Goal: Task Accomplishment & Management: Complete application form

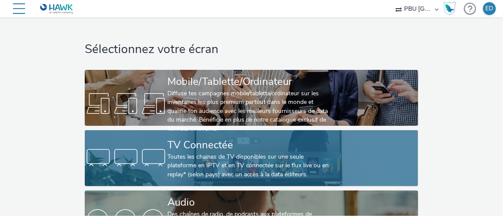
click at [247, 147] on div "TV Connectée" at bounding box center [249, 145] width 165 height 15
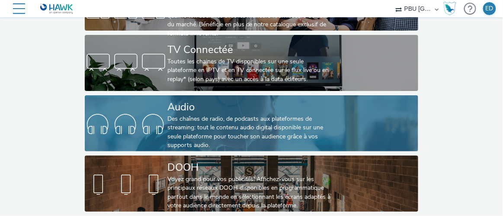
scroll to position [101, 0]
click at [209, 116] on div "Des chaînes de radio, de podcasts aux plateformes de streaming: tout le contenu…" at bounding box center [249, 132] width 165 height 35
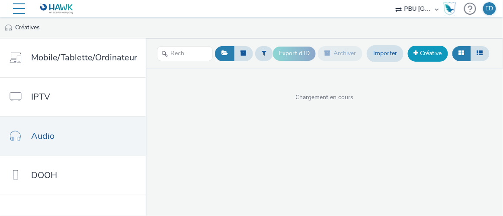
click at [307, 48] on link "Créative" at bounding box center [427, 54] width 40 height 16
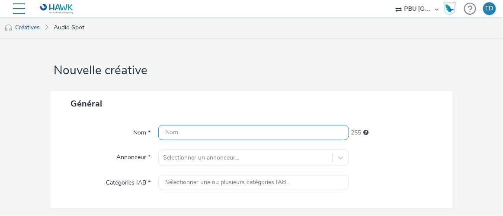
click at [170, 137] on input "text" at bounding box center [253, 132] width 190 height 15
paste input "GRANDFRAIS_250827_Multifruits_Pnns1_S1"
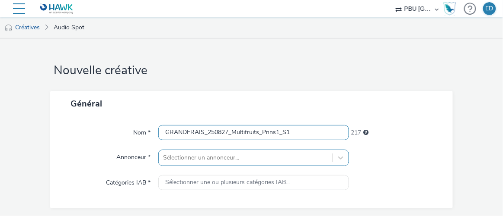
type input "GRANDFRAIS_250827_Multifruits_Pnns1_S1"
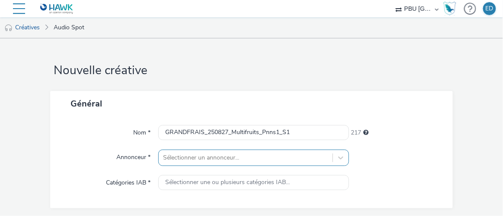
click at [198, 164] on div "Sélectionner un annonceur..." at bounding box center [253, 158] width 190 height 16
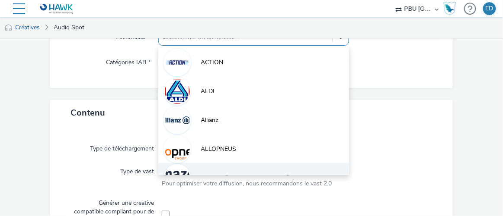
scroll to position [115, 0]
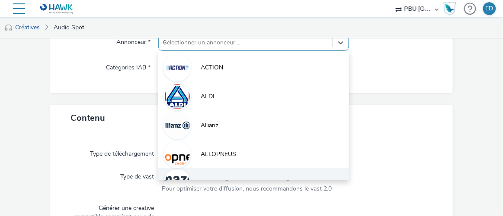
type input "GR"
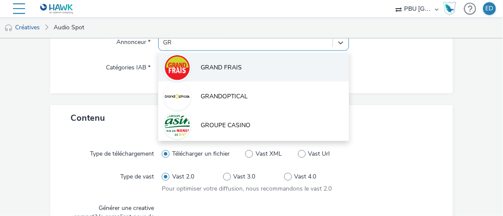
click at [195, 70] on li "GRAND FRAIS" at bounding box center [253, 67] width 190 height 29
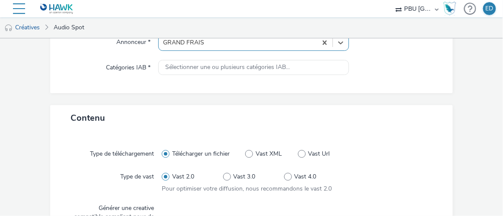
type input "[URL][DOMAIN_NAME]"
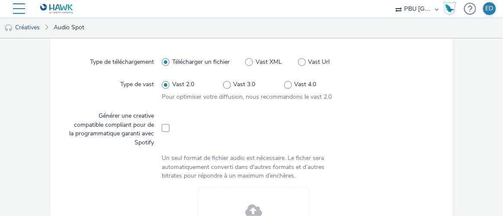
scroll to position [233, 0]
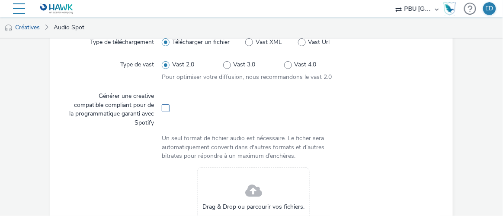
click at [162, 109] on span at bounding box center [166, 109] width 8 height 8
checkbox input "true"
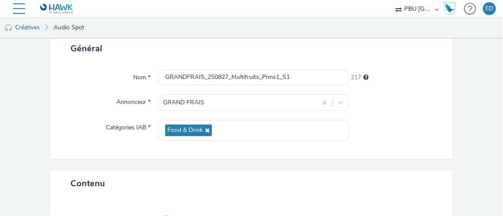
scroll to position [0, 0]
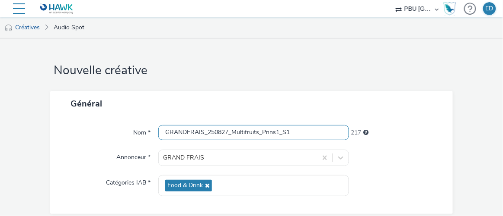
click at [293, 132] on input "GRANDFRAIS_250827_Multifruits_Pnns1_S1" at bounding box center [253, 132] width 190 height 15
type input "GRANDFRAIS_250827_Multifruits_Pnns1_S1_spotify"
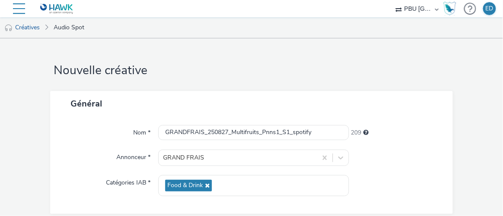
click at [307, 124] on div "Nom * GRANDFRAIS_250827_Multifruits_Pnns1_S1_spotify 209 Annonceur * GRAND FRAI…" at bounding box center [251, 166] width 402 height 98
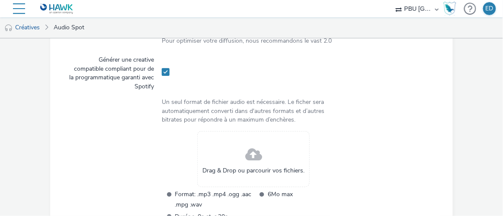
scroll to position [314, 0]
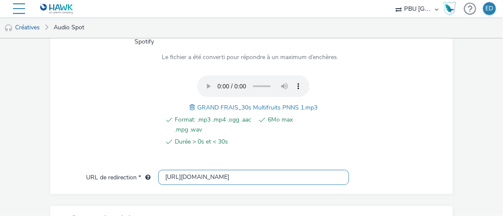
click at [173, 176] on input "[URL][DOMAIN_NAME]" at bounding box center [253, 177] width 190 height 15
type input "[URL][DOMAIN_NAME]"
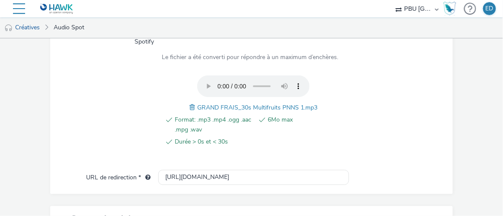
click at [130, 145] on div at bounding box center [114, 116] width 96 height 81
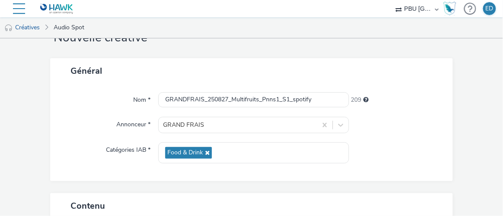
scroll to position [0, 0]
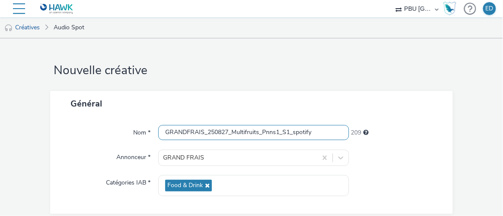
click at [254, 134] on input "GRANDFRAIS_250827_Multifruits_Pnns1_S1_spotify" at bounding box center [253, 132] width 190 height 15
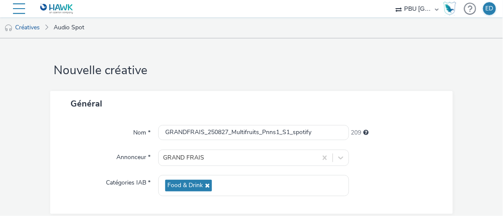
click at [81, 135] on div "Nom *" at bounding box center [108, 133] width 99 height 16
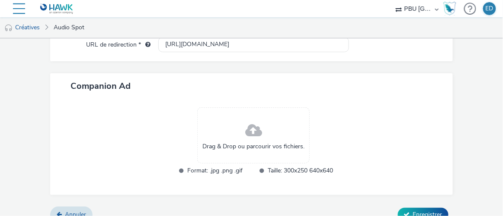
scroll to position [458, 0]
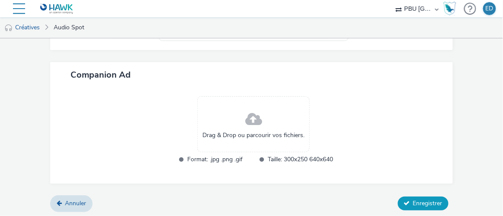
click at [307, 203] on span "Enregistrer" at bounding box center [427, 204] width 29 height 8
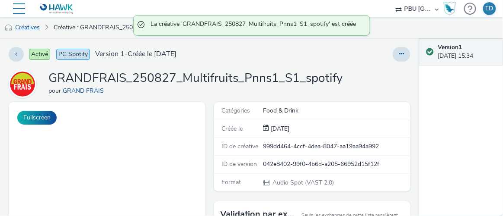
click at [29, 24] on link "Créatives" at bounding box center [22, 27] width 44 height 21
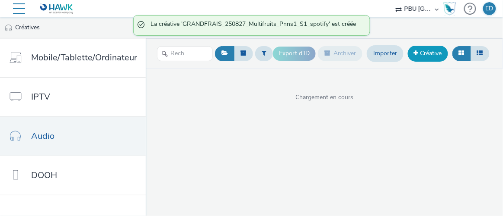
click at [307, 54] on link "Créative" at bounding box center [427, 54] width 40 height 16
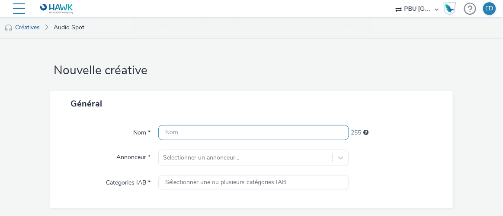
click at [203, 130] on input "text" at bounding box center [253, 132] width 190 height 15
paste input "GRANDFRAIS_250827_Multifruits_Pnns1_S1_spotify"
click at [286, 134] on input "GRANDFRAIS_250827_Multifruits_Pnns1_S1_spotify" at bounding box center [253, 132] width 190 height 15
click at [277, 134] on input "GRANDFRAIS_250827_Multifruits_Pnns1_S1_spotify" at bounding box center [253, 132] width 190 height 15
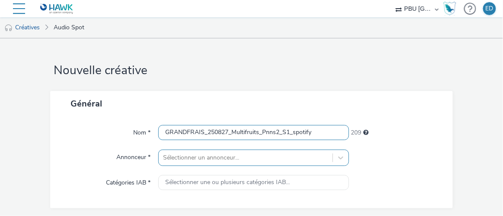
type input "GRANDFRAIS_250827_Multifruits_Pnns2_S1_spotify"
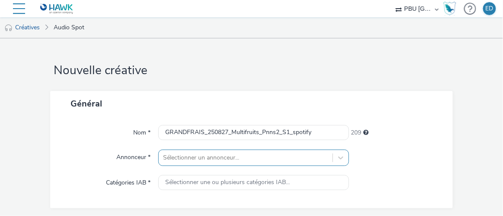
click at [288, 163] on div "Sélectionner un annonceur..." at bounding box center [253, 158] width 190 height 16
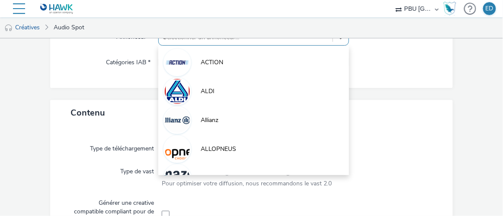
type input "GR"
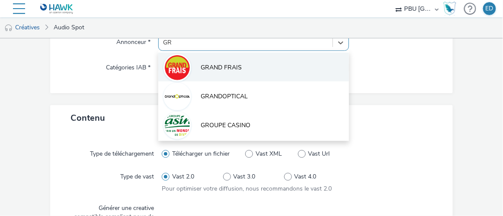
click at [242, 68] on li "GRAND FRAIS" at bounding box center [253, 67] width 190 height 29
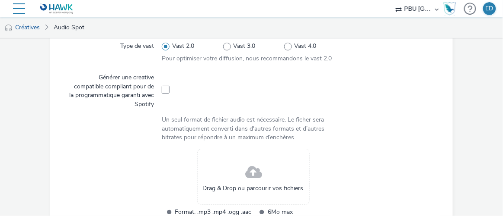
scroll to position [312, 0]
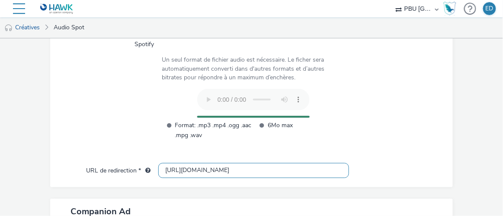
click at [173, 170] on input "[URL][DOMAIN_NAME]" at bounding box center [253, 170] width 190 height 15
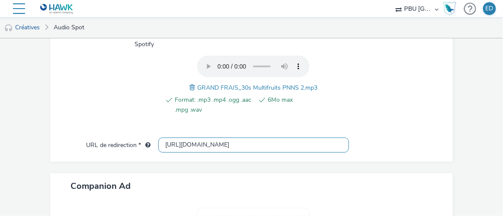
type input "[URL][DOMAIN_NAME]"
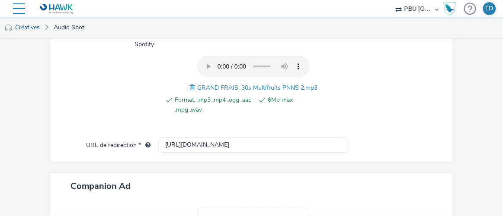
click at [122, 96] on div at bounding box center [114, 90] width 96 height 68
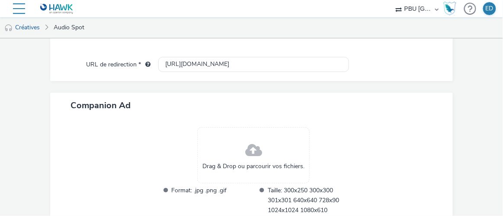
scroll to position [444, 0]
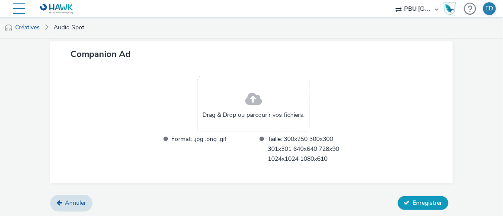
click at [307, 200] on span "Enregistrer" at bounding box center [427, 203] width 29 height 8
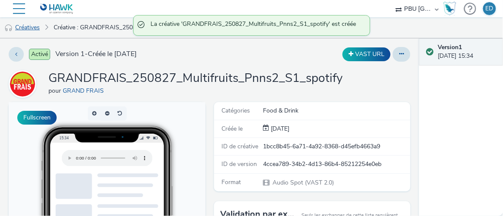
click at [27, 26] on link "Créatives" at bounding box center [22, 27] width 44 height 21
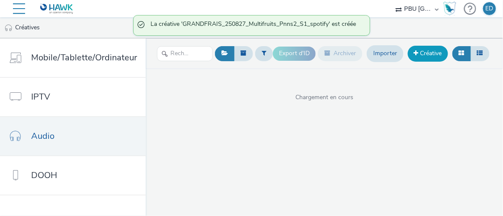
click at [307, 55] on link "Créative" at bounding box center [427, 54] width 40 height 16
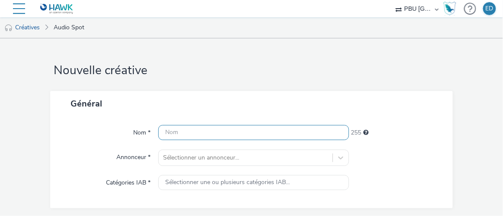
click at [210, 134] on input "text" at bounding box center [253, 132] width 190 height 15
paste input "GRANDFRAIS_250827_Multifruits_Pnns1_S1_spotify"
click at [278, 133] on input "GRANDFRAIS_250827_Multifruits_Pnns1_S1_spotify" at bounding box center [253, 132] width 190 height 15
type input "GRANDFRAIS_250827_Multifruits_Pnns3_S1_spotify"
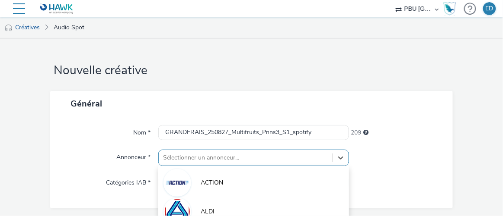
click at [202, 165] on div "option AMAZON focused, 5 of 10. 10 results available. Use Up and Down to choose…" at bounding box center [253, 158] width 190 height 16
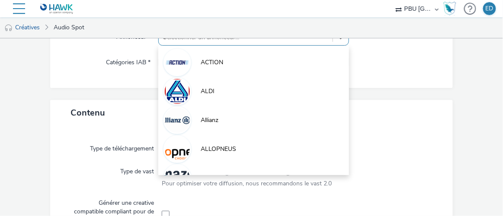
type input "GR"
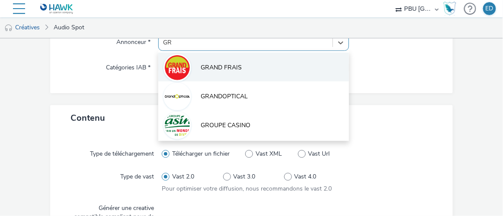
click at [210, 64] on span "GRAND FRAIS" at bounding box center [221, 68] width 41 height 9
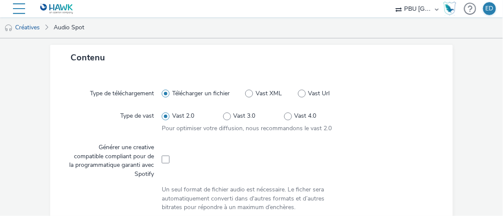
scroll to position [233, 0]
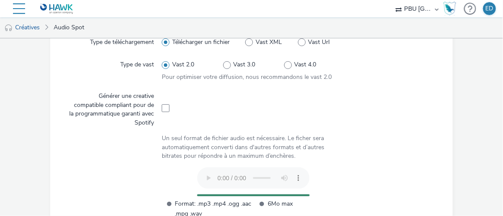
drag, startPoint x: 164, startPoint y: 107, endPoint x: 171, endPoint y: 112, distance: 8.6
click at [164, 107] on span at bounding box center [166, 109] width 8 height 8
checkbox input "true"
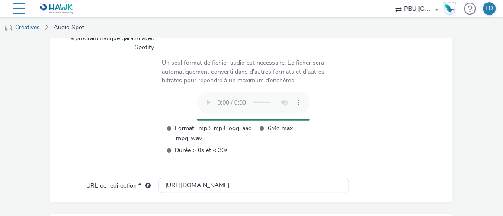
scroll to position [312, 0]
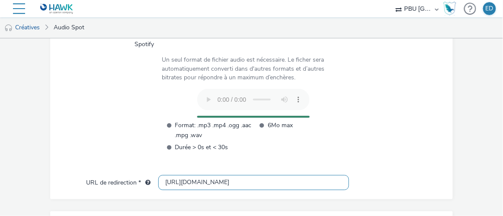
click at [174, 183] on input "[URL][DOMAIN_NAME]" at bounding box center [253, 182] width 190 height 15
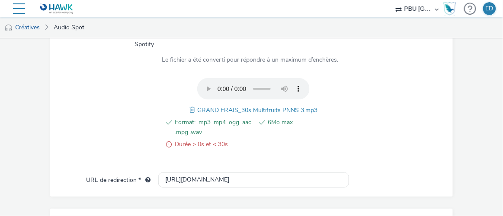
click at [190, 110] on span at bounding box center [193, 110] width 8 height 10
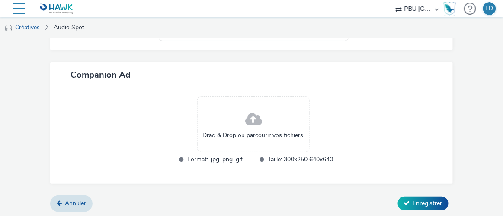
scroll to position [419, 0]
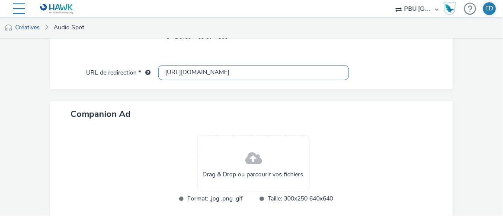
click at [177, 68] on input "[URL][DOMAIN_NAME]" at bounding box center [253, 72] width 190 height 15
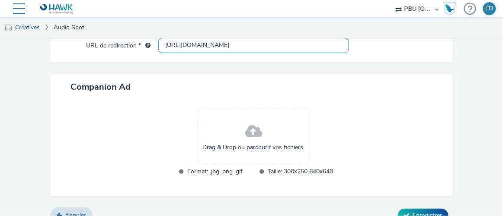
scroll to position [458, 0]
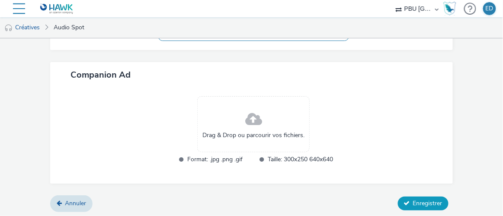
type input "[URL][DOMAIN_NAME]"
click at [307, 202] on span "Enregistrer" at bounding box center [427, 204] width 29 height 8
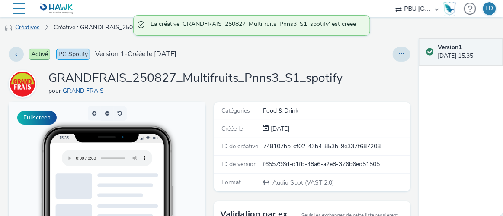
click at [32, 26] on link "Créatives" at bounding box center [22, 27] width 44 height 21
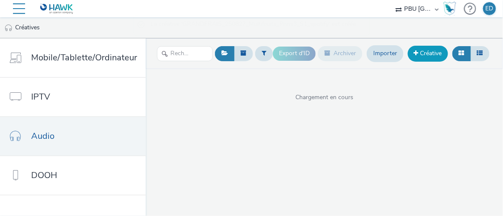
click at [307, 52] on link "Créative" at bounding box center [427, 54] width 40 height 16
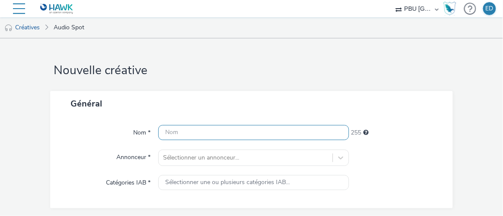
click at [226, 136] on input "text" at bounding box center [253, 132] width 190 height 15
paste input "GRANDFRAIS_250827_Multifruits_Pnns1_S1_spotify"
drag, startPoint x: 277, startPoint y: 133, endPoint x: 232, endPoint y: 136, distance: 44.6
click at [231, 135] on input "GRANDFRAIS_250827_Multifruits_Pnns1_S1_spotify" at bounding box center [253, 132] width 190 height 15
type input "GRANDFRAIS_250827_Bananes_S1_spotify"
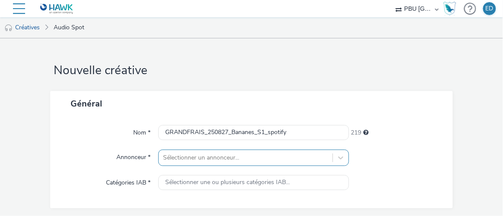
scroll to position [121, 0]
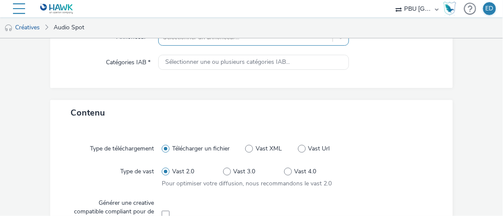
click at [261, 46] on div "Sélectionner un annonceur..." at bounding box center [253, 37] width 190 height 16
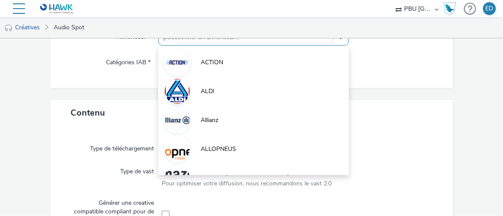
type input "gr"
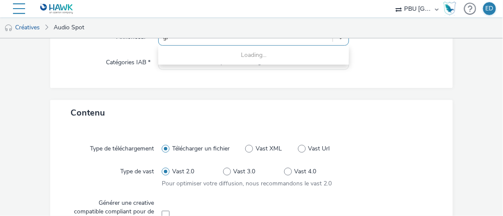
scroll to position [115, 0]
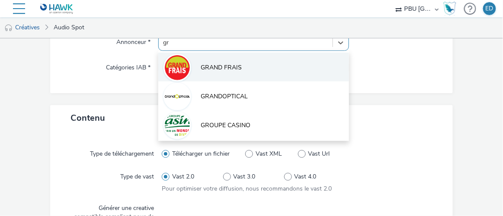
click at [215, 59] on li "GRAND FRAIS" at bounding box center [253, 67] width 190 height 29
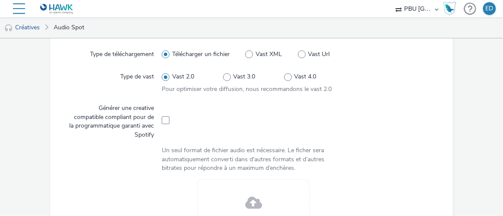
scroll to position [233, 0]
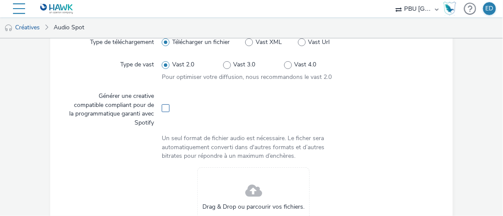
click at [163, 109] on span at bounding box center [166, 109] width 8 height 8
checkbox input "true"
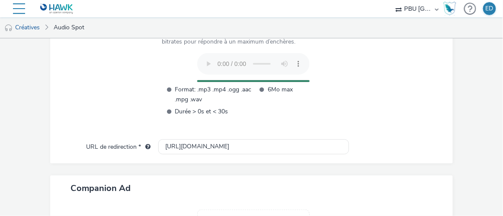
scroll to position [353, 0]
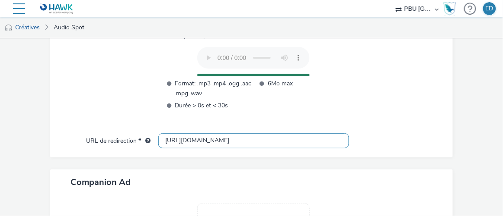
click at [172, 137] on input "[URL][DOMAIN_NAME]" at bounding box center [253, 141] width 190 height 15
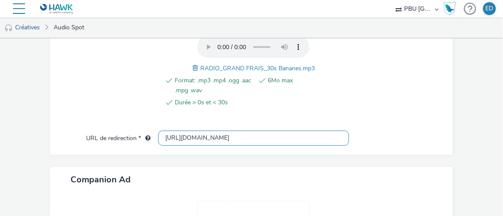
type input "[URL][DOMAIN_NAME]"
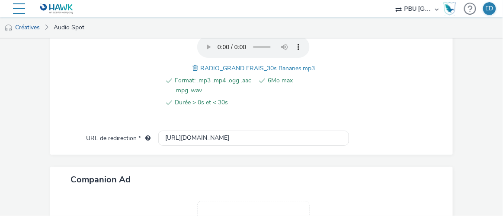
click at [140, 96] on div at bounding box center [114, 76] width 96 height 81
click at [307, 89] on form "Nouvelle créative Général Nom * GRANDFRAIS_250827_Bananes_S1_spotify 219 Annonc…" at bounding box center [251, 4] width 503 height 639
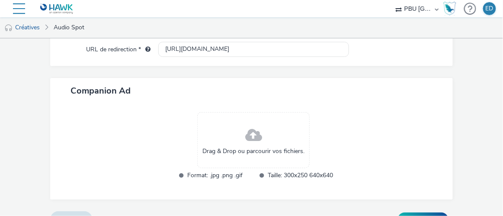
scroll to position [458, 0]
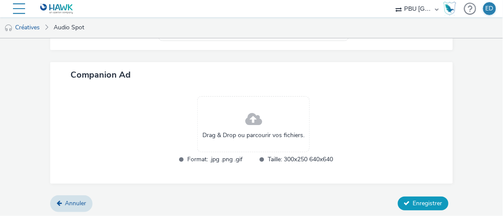
click at [307, 204] on span "Enregistrer" at bounding box center [427, 204] width 29 height 8
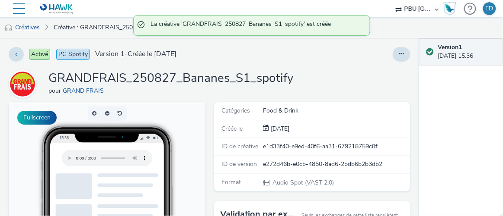
click at [29, 29] on link "Créatives" at bounding box center [22, 27] width 44 height 21
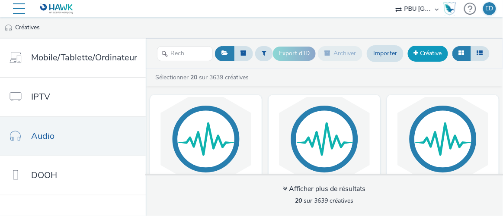
click at [307, 56] on link "Créative" at bounding box center [427, 54] width 40 height 16
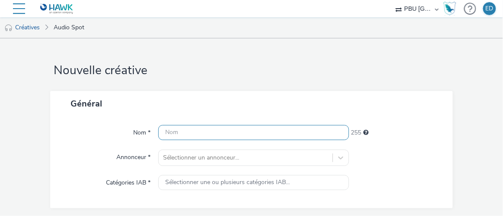
click at [221, 127] on input "text" at bounding box center [253, 132] width 190 height 15
paste input "GRANDFRAIS_250827_Multifruits_Pnns1_S1_spotify"
click at [286, 130] on input "GRANDFRAIS_250827_Multifruits_Pnns1_S1_spotify" at bounding box center [253, 132] width 190 height 15
drag, startPoint x: 257, startPoint y: 133, endPoint x: 230, endPoint y: 137, distance: 26.6
click at [230, 137] on input "GRANDFRAIS_250827_Multifruits_Pnns1_S2_spotify" at bounding box center [253, 132] width 190 height 15
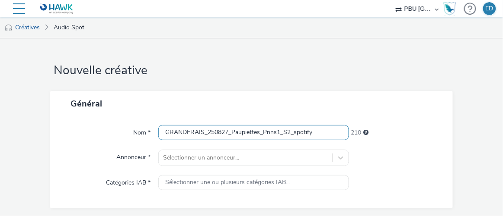
drag, startPoint x: 314, startPoint y: 130, endPoint x: 113, endPoint y: 127, distance: 201.0
click at [113, 127] on div "Nom * GRANDFRAIS_250827_Paupiettes_Pnns1_S2_spotify 210" at bounding box center [251, 133] width 385 height 16
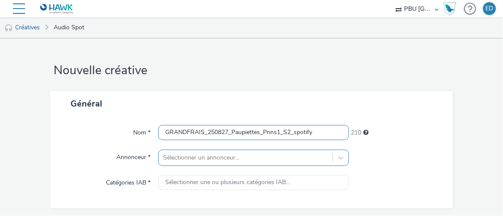
type input "GRANDFRAIS_250827_Paupiettes_Pnns1_S2_spotify"
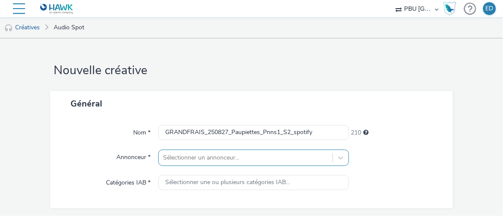
click at [245, 160] on div "Sélectionner un annonceur..." at bounding box center [253, 158] width 190 height 16
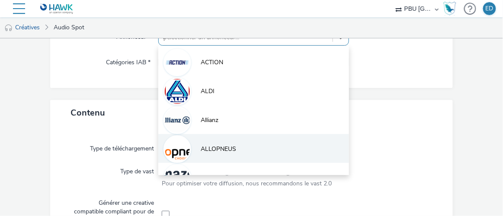
type input "gr"
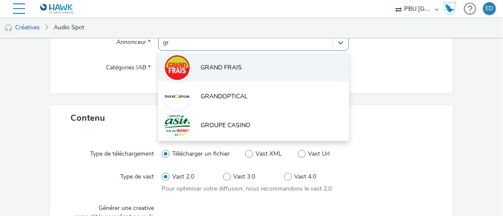
click at [225, 69] on span "GRAND FRAIS" at bounding box center [221, 68] width 41 height 9
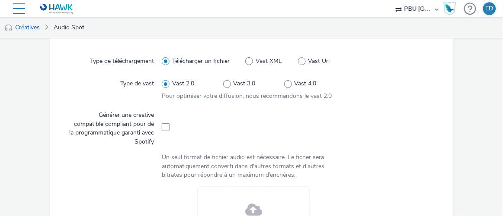
scroll to position [233, 0]
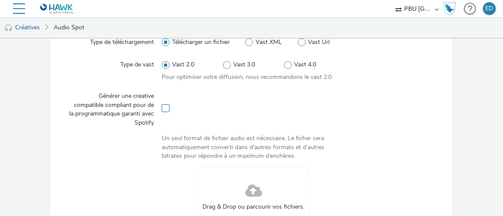
click at [166, 105] on span at bounding box center [166, 109] width 8 height 8
checkbox input "true"
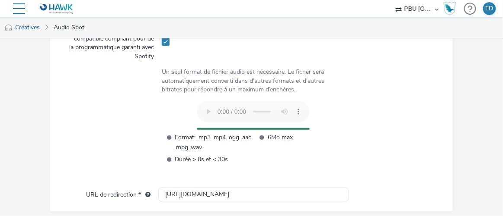
scroll to position [312, 0]
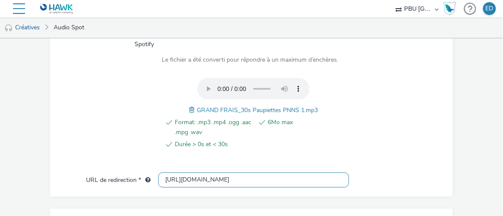
click at [173, 180] on input "[URL][DOMAIN_NAME]" at bounding box center [253, 180] width 190 height 15
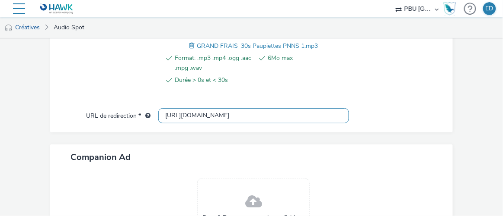
scroll to position [458, 0]
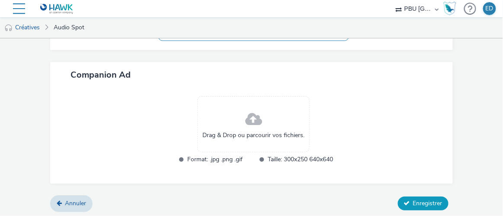
type input "[URL][DOMAIN_NAME]"
click at [307, 201] on icon at bounding box center [407, 204] width 6 height 6
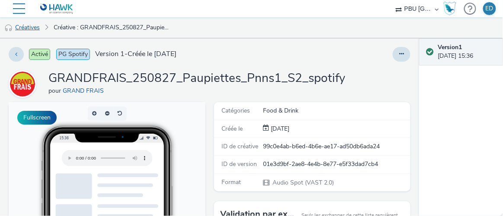
click at [33, 32] on link "Créatives" at bounding box center [22, 27] width 44 height 21
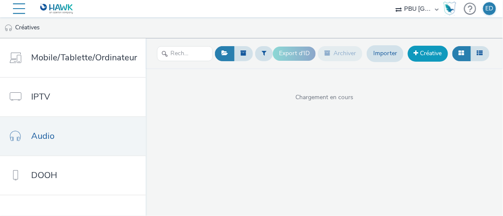
click at [307, 54] on span at bounding box center [416, 53] width 5 height 6
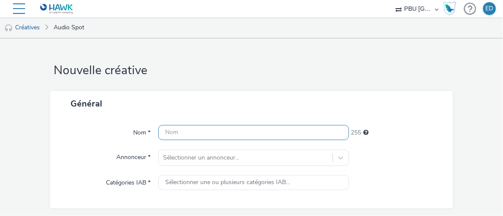
click at [293, 130] on input "text" at bounding box center [253, 132] width 190 height 15
paste input "GRANDFRAIS_250827_Paupiettes_Pnns1_S2_spotify"
click at [278, 132] on input "GRANDFRAIS_250827_Paupiettes_Pnns1_S2_spotify" at bounding box center [253, 132] width 190 height 15
type input "GRANDFRAIS_250827_Paupiettes_Pnns2_S2_spotify"
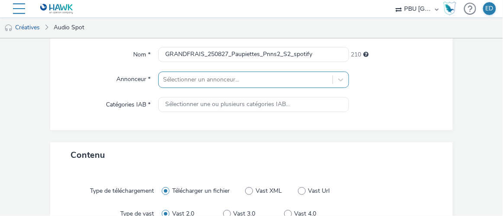
click at [217, 76] on div "Sélectionner un annonceur..." at bounding box center [253, 80] width 190 height 16
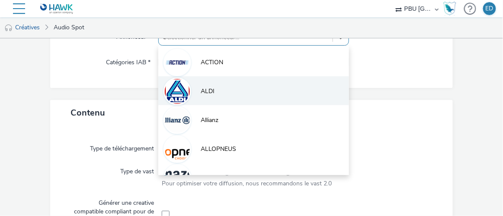
type input "GR"
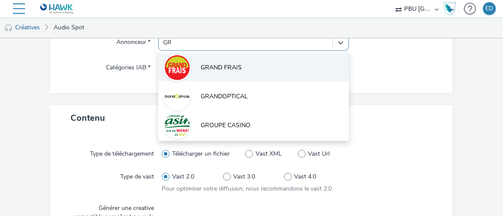
click at [216, 69] on span "GRAND FRAIS" at bounding box center [221, 68] width 41 height 9
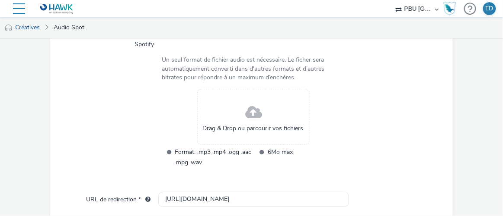
scroll to position [233, 0]
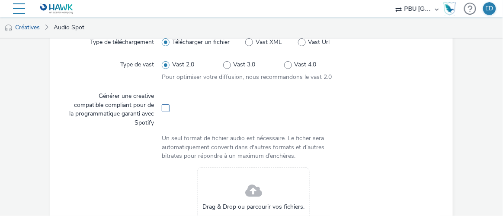
click at [162, 108] on span at bounding box center [166, 109] width 8 height 8
checkbox input "true"
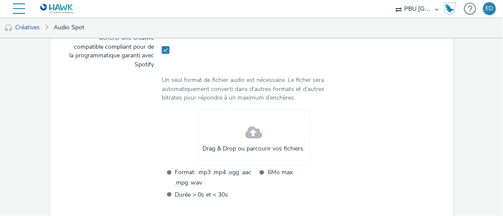
scroll to position [351, 0]
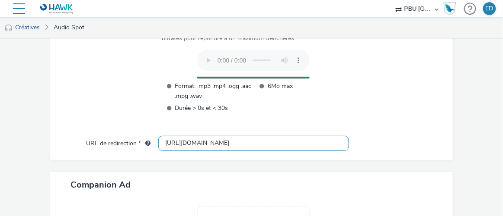
click at [174, 144] on input "[URL][DOMAIN_NAME]" at bounding box center [253, 143] width 190 height 15
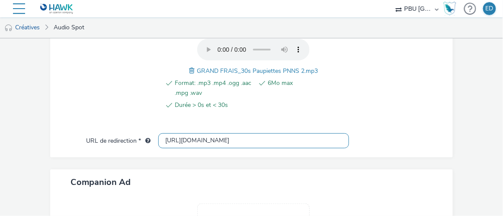
type input "[URL][DOMAIN_NAME]"
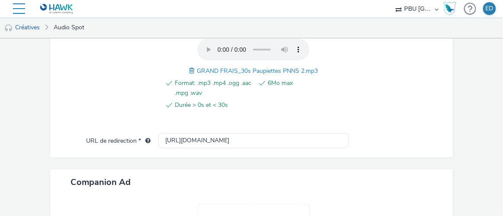
click at [307, 102] on div at bounding box center [391, 79] width 92 height 81
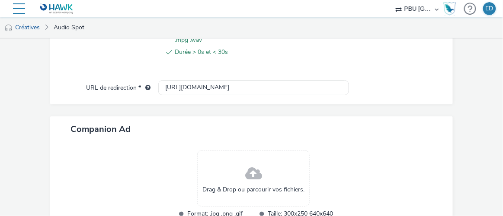
scroll to position [458, 0]
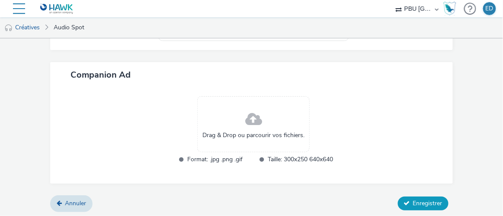
click at [307, 201] on span "Enregistrer" at bounding box center [427, 204] width 29 height 8
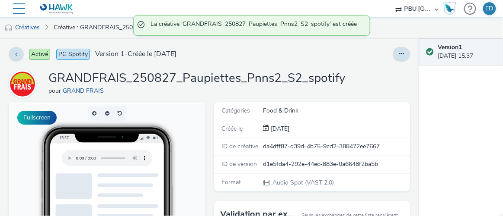
click at [34, 29] on link "Créatives" at bounding box center [22, 27] width 44 height 21
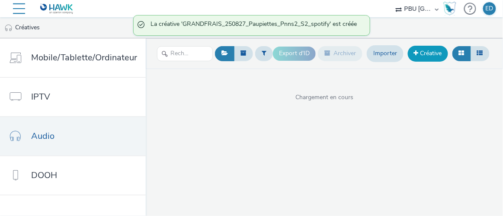
click at [307, 57] on link "Créative" at bounding box center [427, 54] width 40 height 16
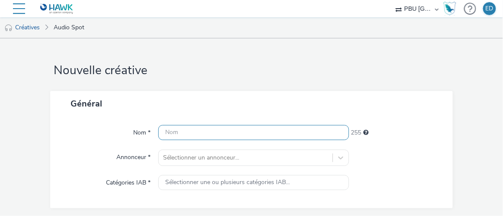
click at [207, 134] on input "text" at bounding box center [253, 132] width 190 height 15
paste input "GRANDFRAIS_250827_Paupiettes_Pnns1_S2_spotify"
click at [276, 133] on input "GRANDFRAIS_250827_Paupiettes_Pnns1_S2_spotify" at bounding box center [253, 132] width 190 height 15
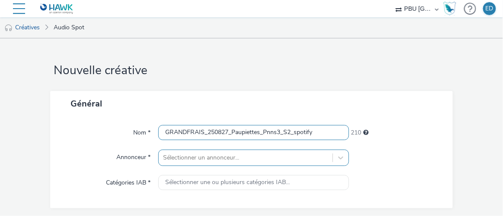
type input "GRANDFRAIS_250827_Paupiettes_Pnns3_S2_spotify"
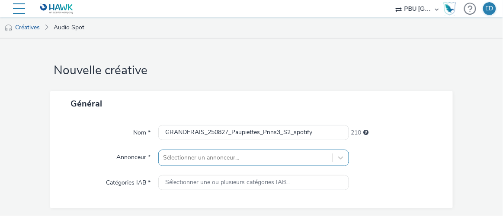
click at [252, 161] on div "Sélectionner un annonceur..." at bounding box center [253, 158] width 190 height 16
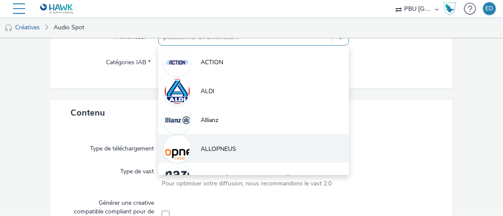
type input "gr"
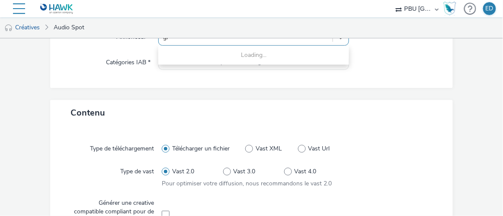
scroll to position [115, 0]
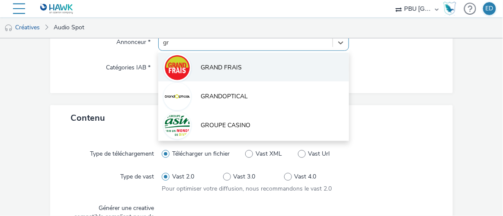
click at [203, 60] on li "GRAND FRAIS" at bounding box center [253, 67] width 190 height 29
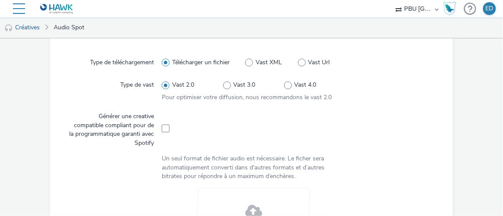
scroll to position [233, 0]
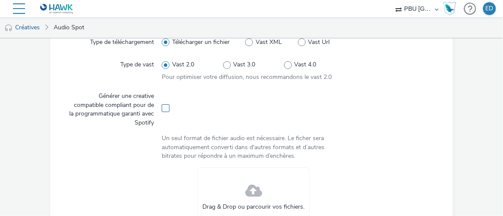
click at [162, 106] on span at bounding box center [166, 109] width 8 height 8
checkbox input "true"
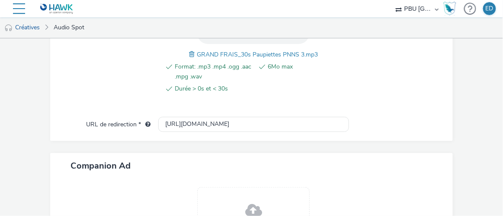
scroll to position [351, 0]
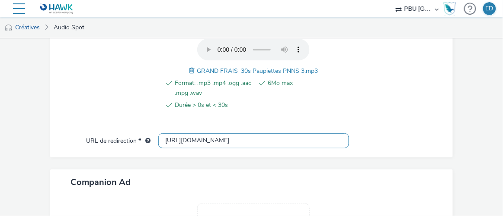
click at [175, 141] on input "[URL][DOMAIN_NAME]" at bounding box center [253, 141] width 190 height 15
type input "[URL][DOMAIN_NAME]"
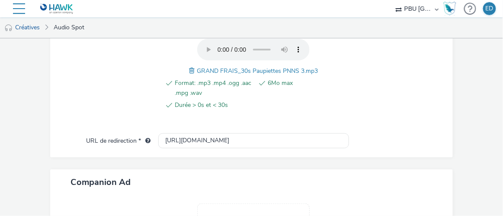
click at [307, 127] on div "Type de téléchargement Télécharger un fichier Type de vast Vast 2.0 Pour optimi…" at bounding box center [251, 22] width 385 height 224
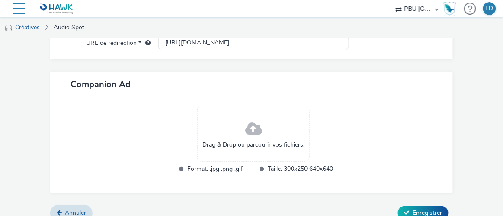
scroll to position [458, 0]
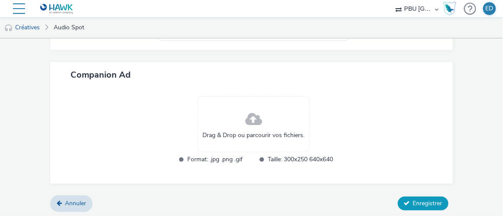
click at [307, 203] on button "Enregistrer" at bounding box center [423, 204] width 51 height 14
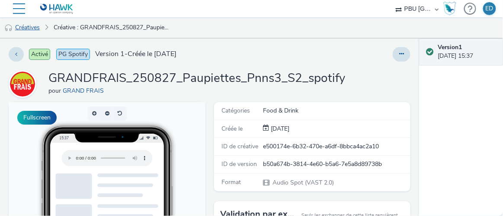
click at [24, 27] on link "Créatives" at bounding box center [22, 27] width 44 height 21
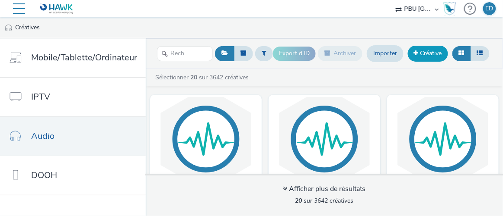
click at [307, 53] on link "Créative" at bounding box center [427, 54] width 40 height 16
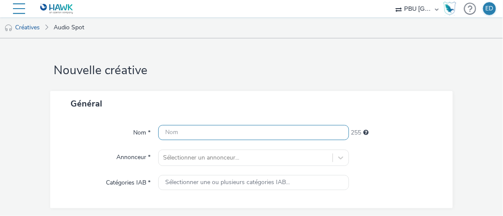
click at [176, 138] on input "text" at bounding box center [253, 132] width 190 height 15
paste input "GRANDFRAIS_250827_Paupiettes_Pnns1_S2_spotify"
drag, startPoint x: 258, startPoint y: 132, endPoint x: 231, endPoint y: 137, distance: 27.1
click at [231, 137] on input "GRANDFRAIS_250827_Paupiettes_Pnns1_S2_spotify" at bounding box center [253, 132] width 190 height 15
click at [236, 134] on input "GRANDFRAIS_250827_PulpeTomates_Pnns1_S2_spotify" at bounding box center [253, 132] width 190 height 15
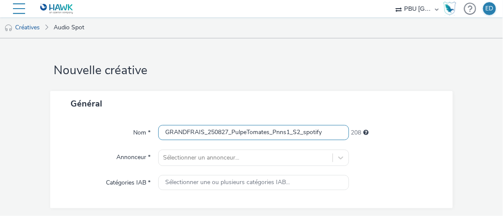
click at [236, 134] on input "GRANDFRAIS_250827_PulpeTomates_Pnns1_S2_spotify" at bounding box center [253, 132] width 190 height 15
type input "GRANDFRAIS_250827_PulpeTomates_Pnns1_S2_spotify"
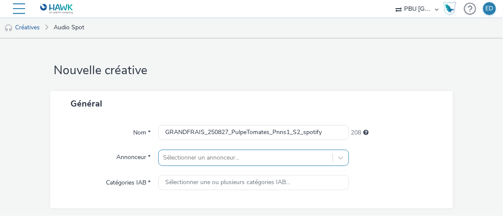
click at [235, 162] on div "Sélectionner un annonceur..." at bounding box center [253, 158] width 190 height 16
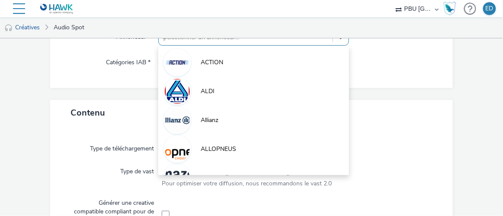
type input "gr"
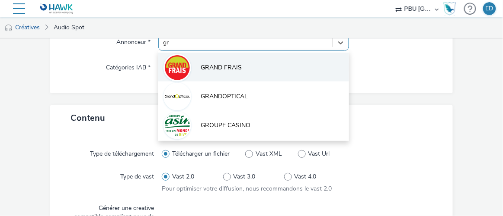
click at [197, 76] on li "GRAND FRAIS" at bounding box center [253, 67] width 190 height 29
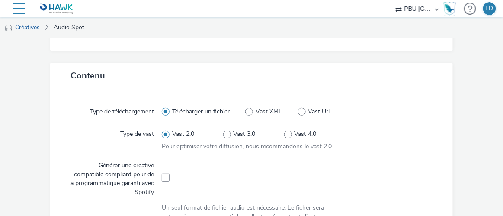
scroll to position [194, 0]
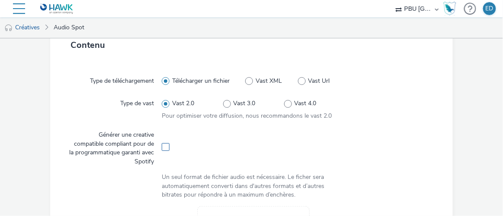
click at [167, 150] on span at bounding box center [166, 147] width 8 height 8
checkbox input "true"
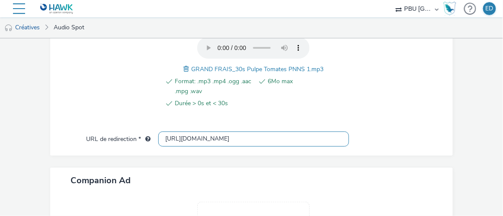
scroll to position [340, 0]
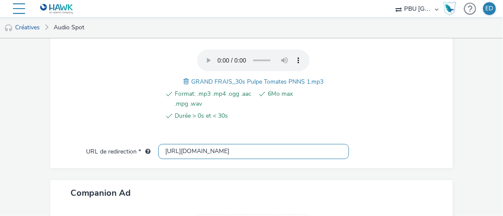
click at [172, 153] on input "[URL][DOMAIN_NAME]" at bounding box center [253, 151] width 190 height 15
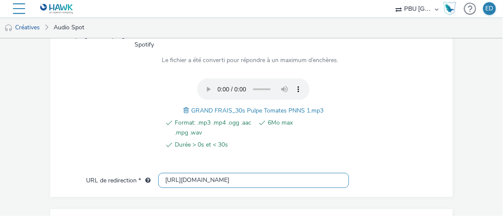
scroll to position [301, 0]
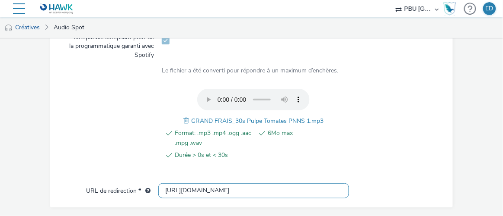
type input "[URL][DOMAIN_NAME]"
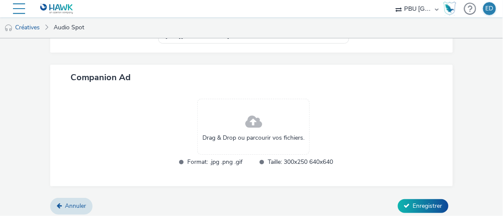
scroll to position [458, 0]
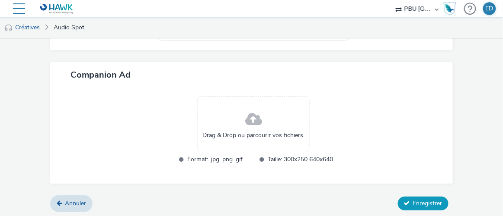
click at [307, 197] on button "Enregistrer" at bounding box center [423, 204] width 51 height 14
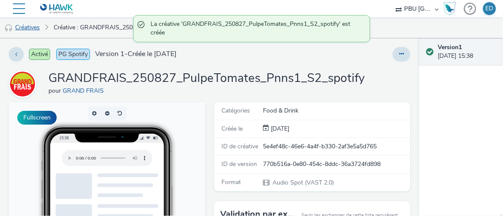
click at [35, 32] on link "Créatives" at bounding box center [22, 27] width 44 height 21
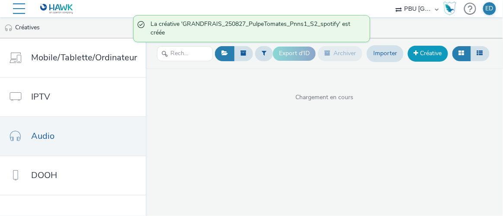
click at [307, 56] on link "Créative" at bounding box center [427, 54] width 40 height 16
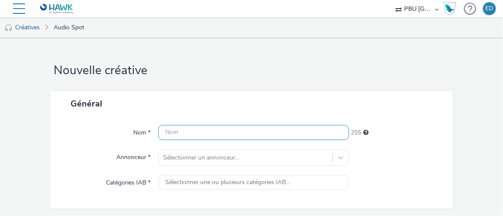
click at [209, 134] on input "text" at bounding box center [253, 132] width 190 height 15
paste input "GRANDFRAIS_250827_PulpeTomates_Pnns1_S2_spotify"
click at [287, 133] on input "GRANDFRAIS_250827_PulpeTomates_Pnns1_S2_spotify" at bounding box center [253, 132] width 190 height 15
type input "GRANDFRAIS_250827_PulpeTomates_Pnns2_S2_spotify"
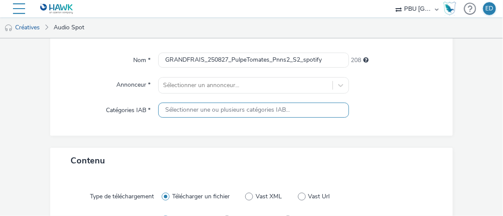
scroll to position [78, 0]
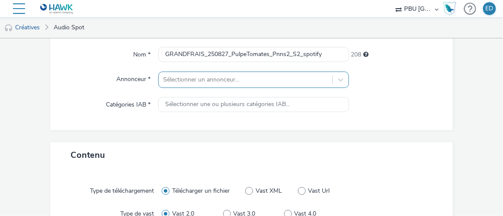
click at [199, 80] on div "Sélectionner un annonceur..." at bounding box center [253, 80] width 190 height 16
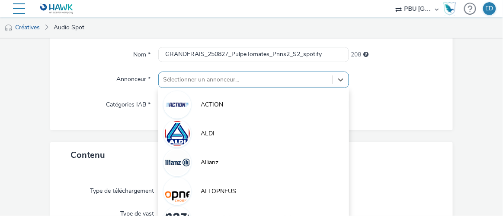
scroll to position [0, 0]
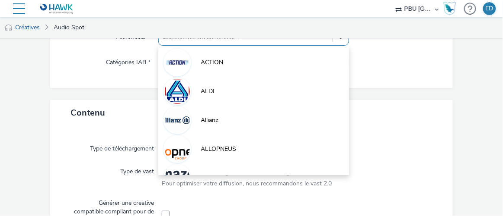
type input "GR"
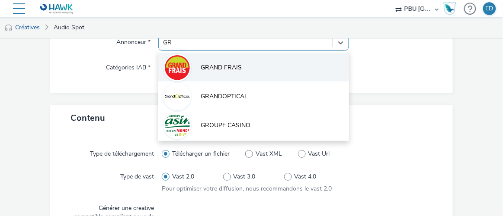
click at [204, 68] on span "GRAND FRAIS" at bounding box center [221, 68] width 41 height 9
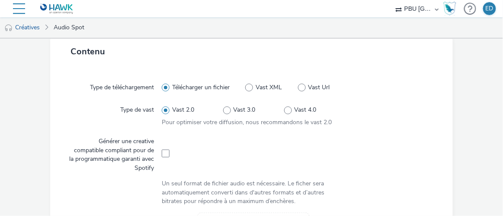
scroll to position [233, 0]
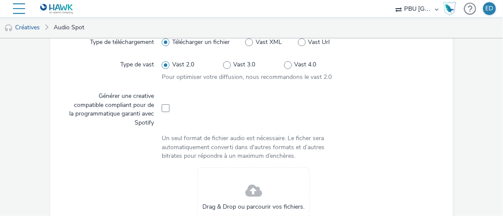
click at [162, 99] on div at bounding box center [253, 108] width 183 height 39
click at [163, 106] on span at bounding box center [166, 109] width 8 height 8
checkbox input "true"
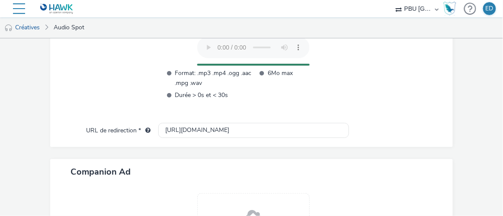
scroll to position [353, 0]
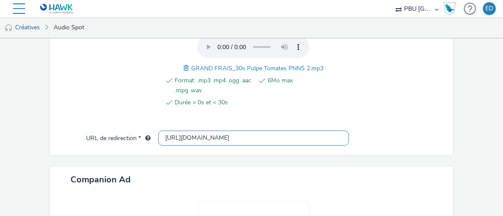
click at [172, 138] on input "[URL][DOMAIN_NAME]" at bounding box center [253, 138] width 190 height 15
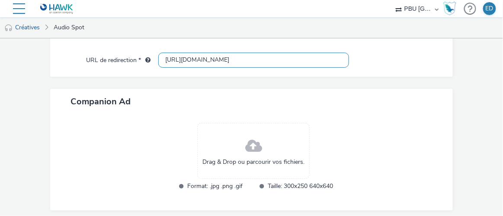
scroll to position [458, 0]
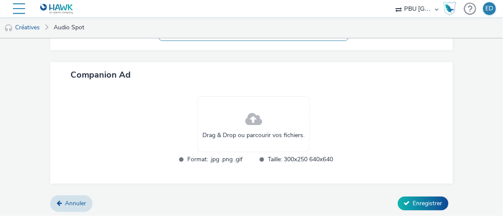
type input "[URL][DOMAIN_NAME]"
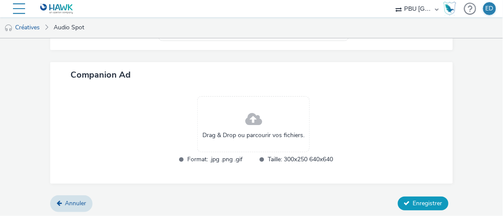
click at [307, 203] on span "Enregistrer" at bounding box center [427, 204] width 29 height 8
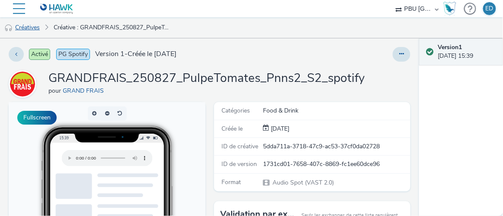
click at [33, 34] on link "Créatives" at bounding box center [22, 27] width 44 height 21
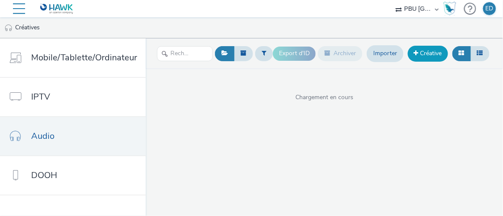
click at [307, 60] on link "Créative" at bounding box center [427, 54] width 40 height 16
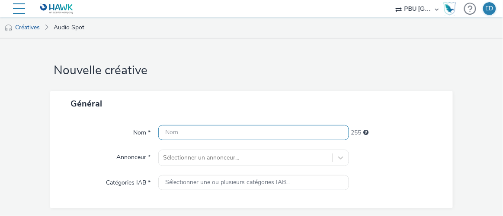
click at [274, 132] on input "text" at bounding box center [253, 132] width 190 height 15
paste input "GRANDFRAIS_250827_PulpeTomates_Pnns1_S2_spotify"
click at [286, 133] on input "GRANDFRAIS_250827_PulpeTomates_Pnns1_S2_spotify" at bounding box center [253, 132] width 190 height 15
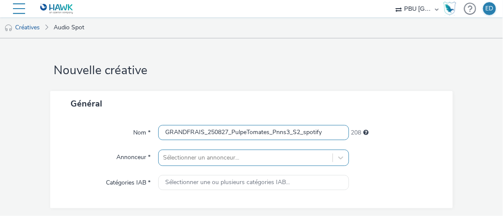
type input "GRANDFRAIS_250827_PulpeTomates_Pnns3_S2_spotify"
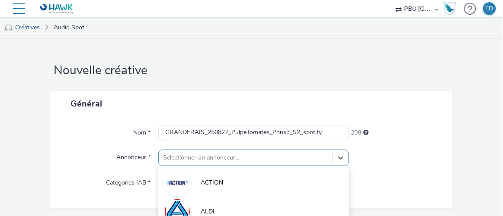
click at [227, 159] on div "option ALLOPNEUS focused, 4 of 10. 10 results available. Use Up and Down to cho…" at bounding box center [253, 158] width 190 height 16
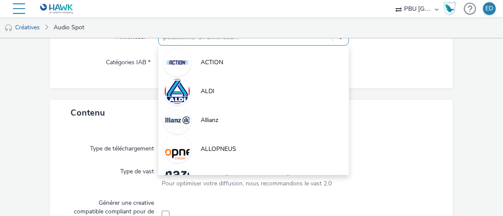
type input "gr"
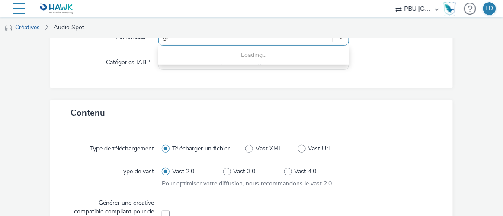
scroll to position [115, 0]
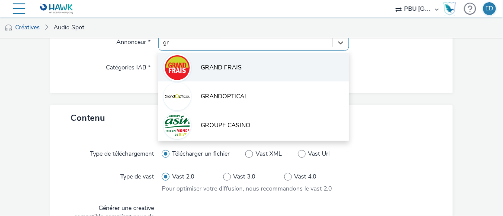
click at [223, 74] on li "GRAND FRAIS" at bounding box center [253, 67] width 190 height 29
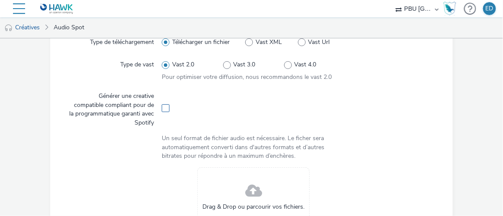
click at [164, 104] on label at bounding box center [166, 108] width 8 height 9
checkbox input "true"
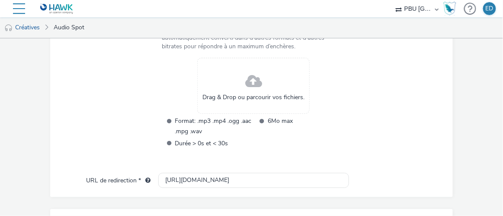
scroll to position [351, 0]
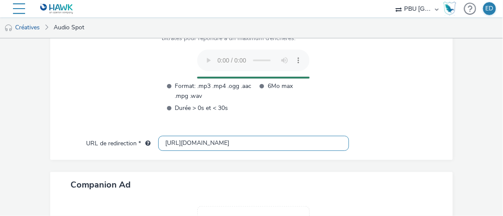
click at [172, 139] on input "[URL][DOMAIN_NAME]" at bounding box center [253, 143] width 190 height 15
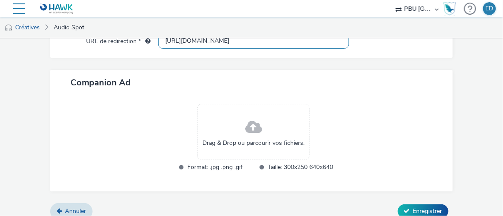
scroll to position [458, 0]
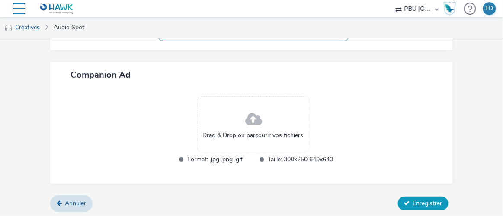
type input "[URL][DOMAIN_NAME]"
click at [307, 201] on span "Enregistrer" at bounding box center [427, 204] width 29 height 8
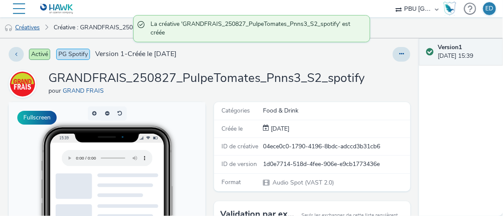
click at [25, 30] on link "Créatives" at bounding box center [22, 27] width 44 height 21
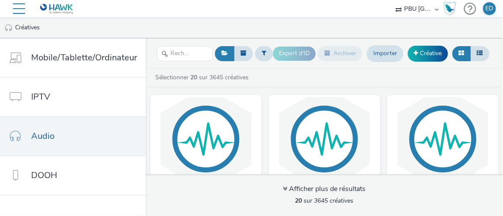
click at [294, 15] on nav "Diffusion Créatives Listes Reporting Analytics Private market PBU [GEOGRAPHIC_D…" at bounding box center [251, 8] width 503 height 17
click at [307, 29] on ul "Créatives" at bounding box center [251, 27] width 503 height 21
click at [307, 52] on link "Créative" at bounding box center [427, 54] width 40 height 16
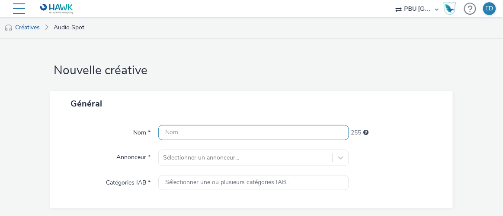
click at [199, 135] on input "text" at bounding box center [253, 132] width 190 height 15
paste input "GRANDFRAIS_250827_PulpeTomates_Pnns1_S2_spotify"
drag, startPoint x: 267, startPoint y: 131, endPoint x: 230, endPoint y: 134, distance: 37.3
click at [230, 134] on input "GRANDFRAIS_250827_PulpeTomates_Pnns1_S2_spotify" at bounding box center [253, 132] width 190 height 15
click at [288, 133] on input "GRANDFRAIS_250827_multifruits_Pnns1_S2_spotify" at bounding box center [253, 132] width 190 height 15
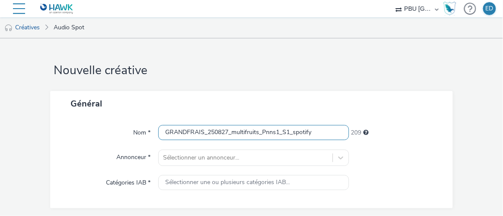
drag, startPoint x: 288, startPoint y: 133, endPoint x: 353, endPoint y: 131, distance: 64.4
click at [307, 131] on div "Nom * GRANDFRAIS_250827_multifruits_Pnns1_S1_spotify 209" at bounding box center [251, 133] width 385 height 16
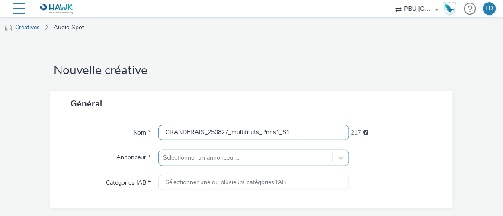
type input "GRANDFRAIS_250827_multifruits_Pnns1_S1"
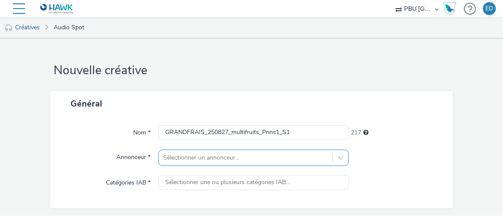
click at [304, 156] on div "Sélectionner un annonceur..." at bounding box center [253, 158] width 190 height 16
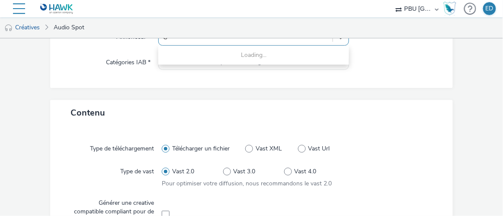
type input "GR"
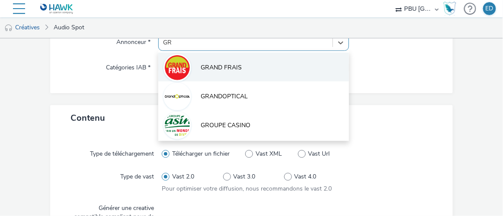
click at [213, 76] on li "GRAND FRAIS" at bounding box center [253, 67] width 190 height 29
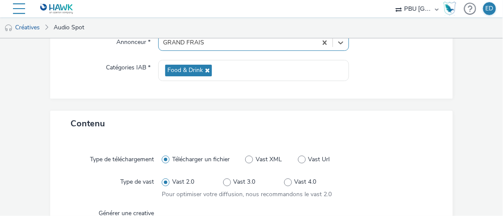
scroll to position [0, 0]
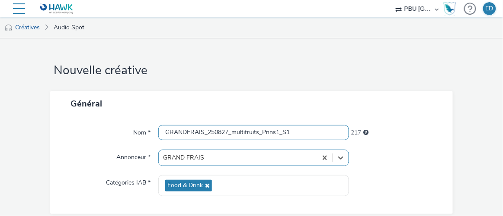
click at [254, 130] on input "GRANDFRAIS_250827_multifruits_Pnns1_S1" at bounding box center [253, 132] width 190 height 15
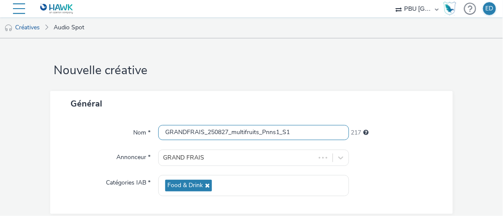
click at [254, 130] on input "GRANDFRAIS_250827_multifruits_Pnns1_S1" at bounding box center [253, 132] width 190 height 15
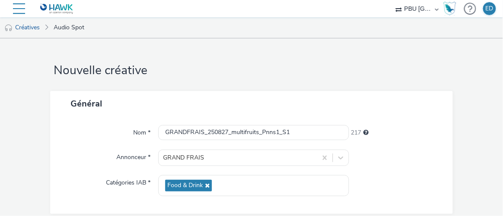
click at [307, 147] on div "Nom * GRANDFRAIS_250827_multifruits_Pnns1_S1 217 Annonceur * GRAND FRAIS Catégo…" at bounding box center [251, 166] width 402 height 98
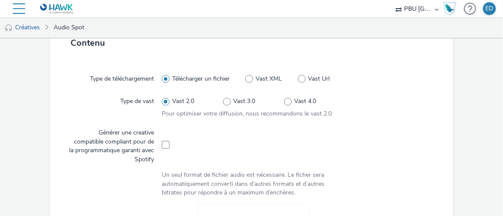
scroll to position [314, 0]
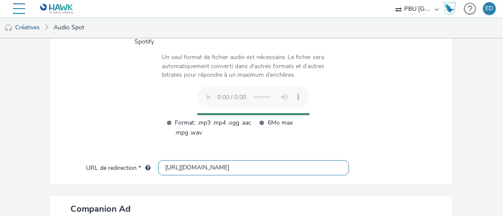
click at [173, 165] on input "[URL][DOMAIN_NAME]" at bounding box center [253, 168] width 190 height 15
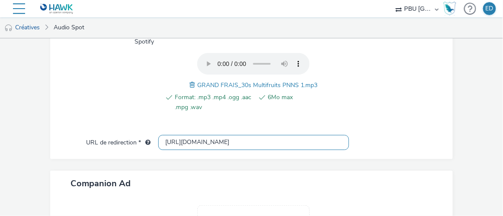
scroll to position [444, 0]
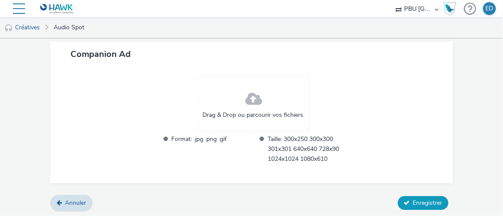
click at [307, 204] on span "Enregistrer" at bounding box center [427, 203] width 29 height 8
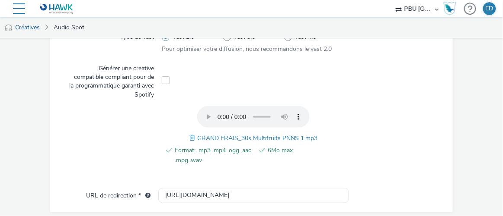
scroll to position [314, 0]
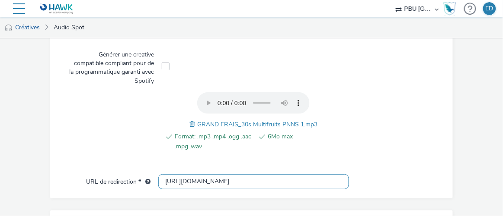
click at [178, 180] on input "[URL][DOMAIN_NAME]" at bounding box center [253, 182] width 190 height 15
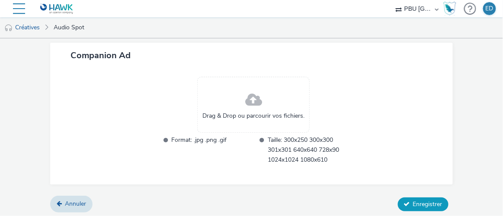
type input "[URL][DOMAIN_NAME]"
click at [307, 201] on icon at bounding box center [407, 204] width 6 height 6
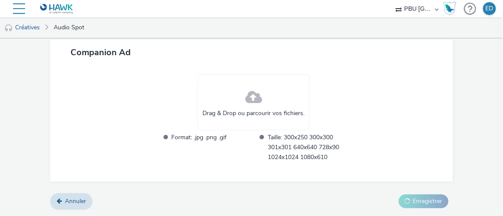
scroll to position [444, 0]
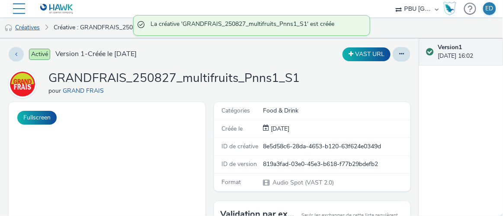
drag, startPoint x: 28, startPoint y: 26, endPoint x: 37, endPoint y: 28, distance: 9.3
click at [28, 25] on link "Créatives" at bounding box center [22, 27] width 44 height 21
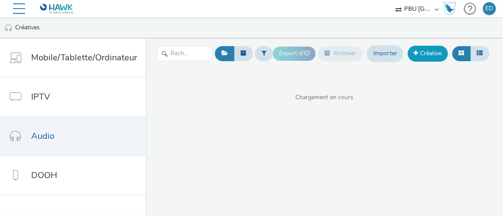
click at [307, 53] on link "Créative" at bounding box center [427, 54] width 40 height 16
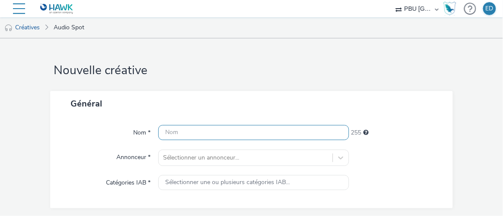
click at [165, 130] on input "text" at bounding box center [253, 132] width 190 height 15
paste input "GRANDFRAIS_250827_multifruits_Pnns1_S1"
click at [288, 130] on input "GRANDFRAIS_250827_multifruits_Pnns1_S1" at bounding box center [253, 132] width 190 height 15
click at [277, 134] on input "GRANDFRAIS_250827_multifruits_Pnns1_S1" at bounding box center [253, 132] width 190 height 15
type input "GRANDFRAIS_250827_multifruits_Pnns2_S1"
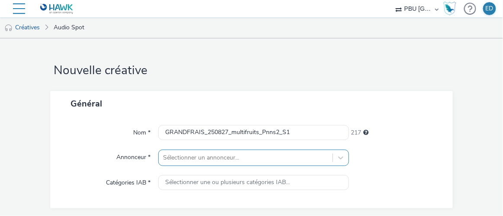
click at [203, 154] on div "Sélectionner un annonceur..." at bounding box center [253, 158] width 190 height 16
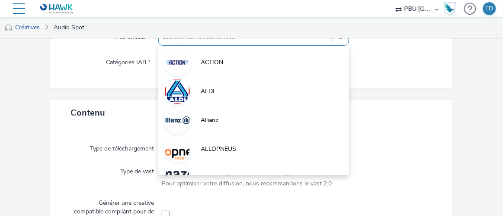
type input "GR"
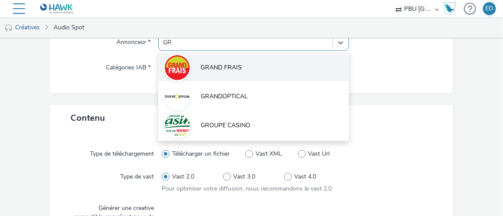
click at [217, 71] on span "GRAND FRAIS" at bounding box center [221, 68] width 41 height 9
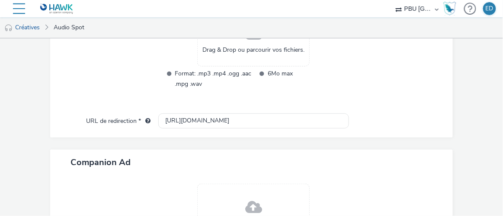
scroll to position [312, 0]
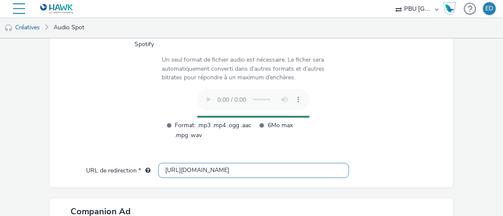
drag, startPoint x: 172, startPoint y: 169, endPoint x: 180, endPoint y: 172, distance: 7.7
click at [172, 169] on input "[URL][DOMAIN_NAME]" at bounding box center [253, 170] width 190 height 15
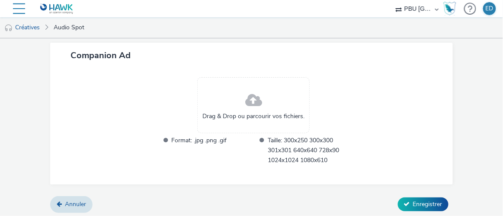
scroll to position [444, 0]
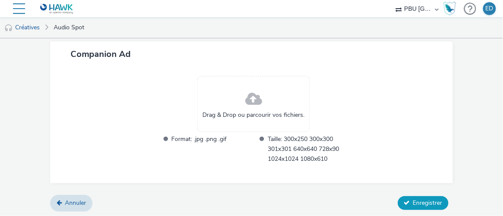
type input "[URL][DOMAIN_NAME]"
click at [307, 202] on icon at bounding box center [407, 203] width 6 height 6
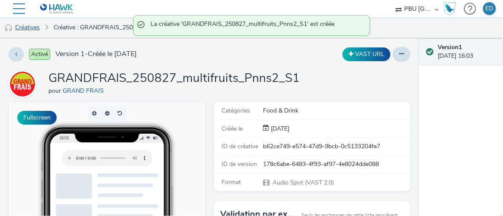
click at [25, 29] on link "Créatives" at bounding box center [22, 27] width 44 height 21
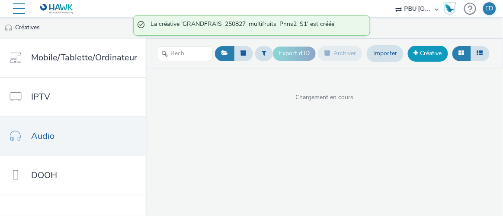
click at [307, 51] on link "Créative" at bounding box center [427, 54] width 40 height 16
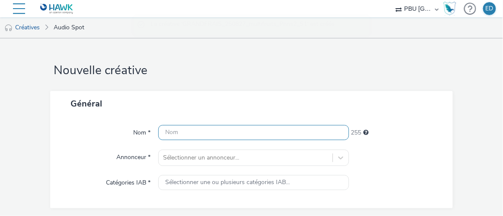
click at [214, 132] on input "text" at bounding box center [253, 132] width 190 height 15
paste input "GRANDFRAIS_250827_multifruits_Pnns1_S1"
click at [275, 132] on input "GRANDFRAIS_250827_multifruits_Pnns1_S1" at bounding box center [253, 132] width 190 height 15
type input "GRANDFRAIS_250827_multifruits_Pnns3_S1"
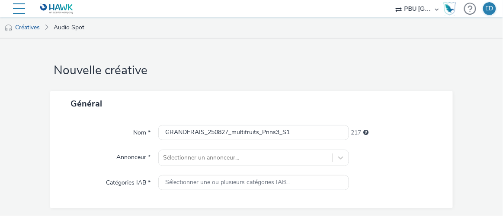
click at [257, 148] on div "Nom * GRANDFRAIS_250827_multifruits_Pnns3_S1 217 Annonceur * Sélectionner un an…" at bounding box center [251, 163] width 402 height 92
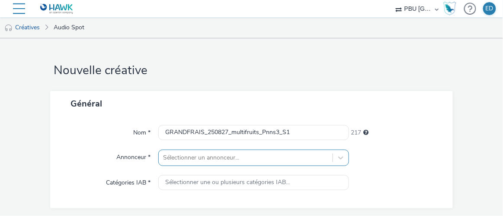
click at [256, 155] on div "Sélectionner un annonceur..." at bounding box center [253, 158] width 190 height 16
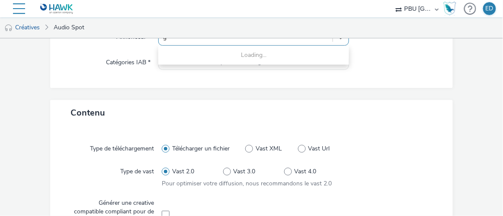
type input "gr"
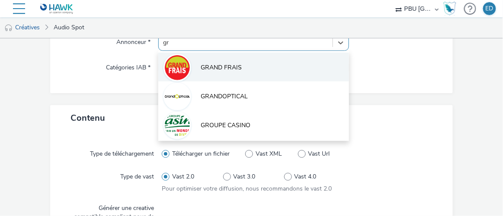
click at [170, 63] on img at bounding box center [177, 67] width 25 height 25
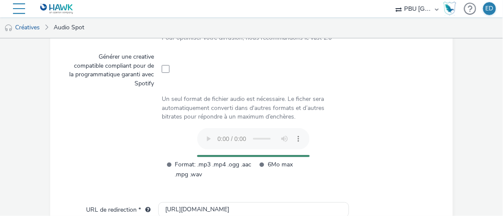
scroll to position [312, 0]
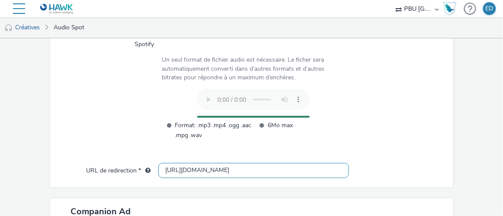
click at [173, 169] on input "[URL][DOMAIN_NAME]" at bounding box center [253, 170] width 190 height 15
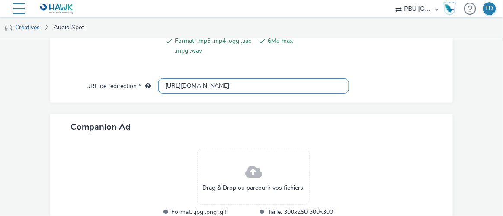
scroll to position [444, 0]
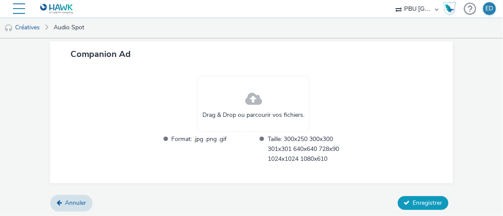
type input "[URL][DOMAIN_NAME]"
click at [307, 198] on button "Enregistrer" at bounding box center [423, 204] width 51 height 14
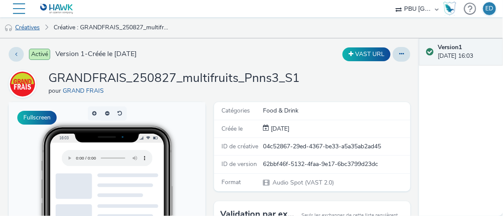
click at [29, 30] on link "Créatives" at bounding box center [22, 27] width 44 height 21
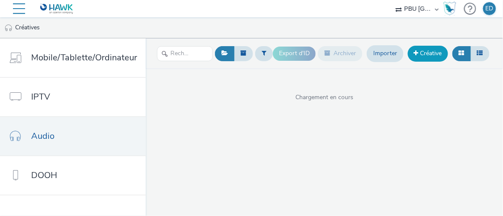
click at [307, 53] on link "Créative" at bounding box center [427, 54] width 40 height 16
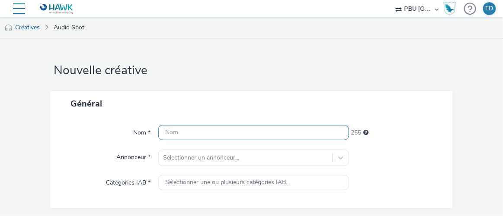
click at [237, 132] on input "text" at bounding box center [253, 132] width 190 height 15
paste input "GRANDFRAIS_250827_multifruits_Pnns1_S1"
drag, startPoint x: 277, startPoint y: 132, endPoint x: 229, endPoint y: 134, distance: 48.4
click at [229, 134] on input "GRANDFRAIS_250827_multifruits_Pnns1_S1" at bounding box center [253, 132] width 190 height 15
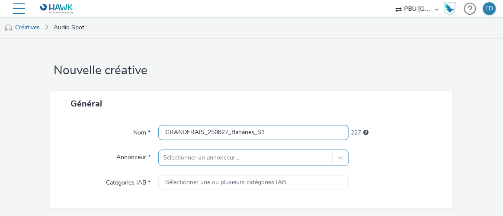
type input "GRANDFRAIS_250827_Bananes_S1"
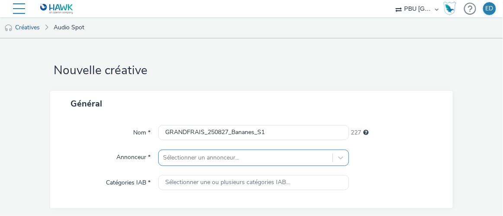
click at [223, 160] on div "Sélectionner un annonceur..." at bounding box center [253, 158] width 190 height 16
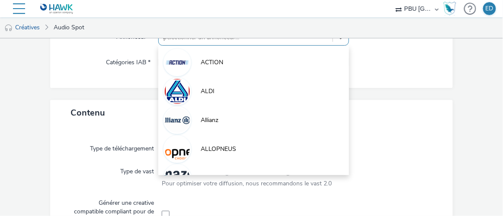
type input "gr"
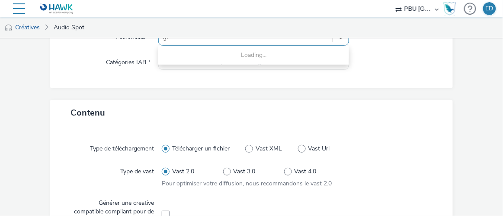
scroll to position [115, 0]
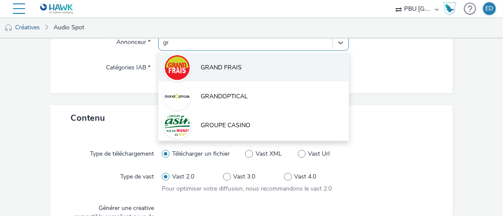
click at [220, 54] on li "GRAND FRAIS" at bounding box center [253, 67] width 190 height 29
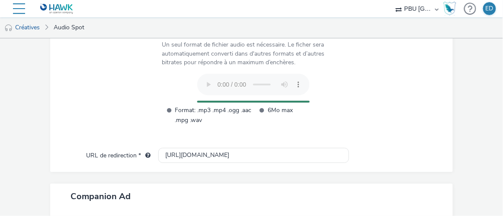
scroll to position [390, 0]
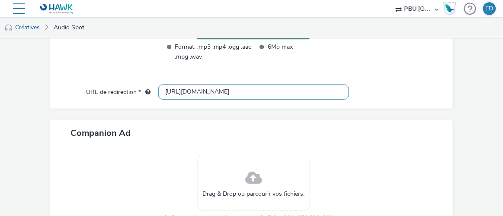
click at [174, 93] on input "[URL][DOMAIN_NAME]" at bounding box center [253, 92] width 190 height 15
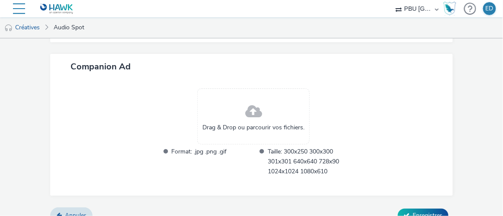
scroll to position [444, 0]
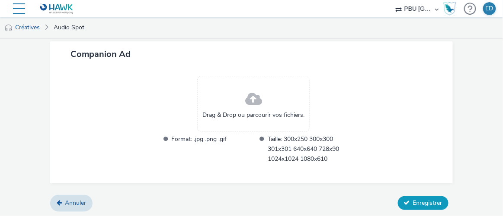
type input "[URL][DOMAIN_NAME]"
click at [307, 201] on button "Enregistrer" at bounding box center [423, 204] width 51 height 14
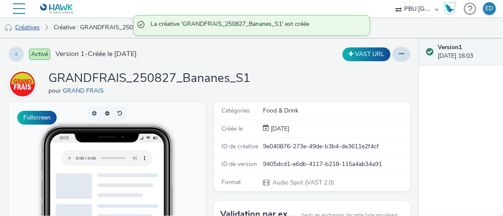
click at [36, 32] on link "Créatives" at bounding box center [22, 27] width 44 height 21
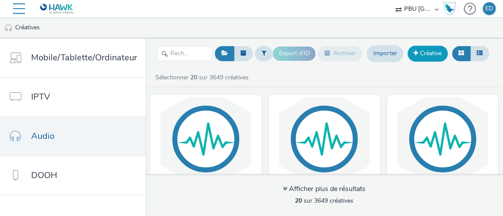
click at [307, 57] on link "Créative" at bounding box center [427, 54] width 40 height 16
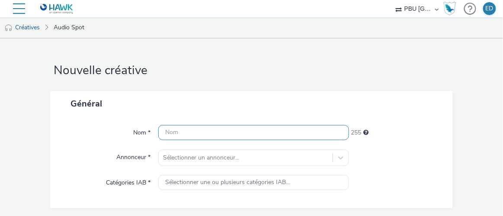
click at [219, 130] on input "text" at bounding box center [253, 132] width 190 height 15
paste input "GRANDFRAIS_250827_multifruits_Pnns1_S1"
drag, startPoint x: 230, startPoint y: 131, endPoint x: 256, endPoint y: 137, distance: 26.6
click at [256, 137] on input "GRANDFRAIS_250827_multifruits_Pnns1_S1" at bounding box center [253, 132] width 190 height 15
click at [292, 131] on input "GRANDFRAIS_250827_Paupiettes_Pnns1_S1" at bounding box center [253, 132] width 190 height 15
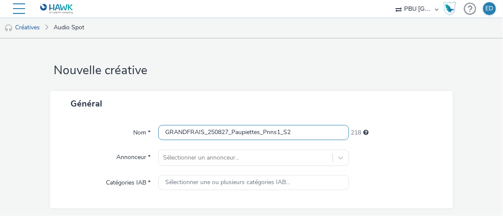
click at [293, 131] on input "GRANDFRAIS_250827_Paupiettes_Pnns1_S2" at bounding box center [253, 132] width 190 height 15
click at [295, 132] on input "GRANDFRAIS_250827_Paupiettes_Pnns1_S2" at bounding box center [253, 132] width 190 height 15
type input "GRANDFRAIS_250827_Paupiettes_Pnns1_S2"
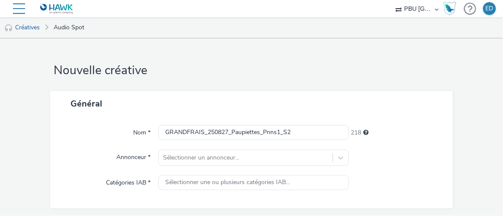
click at [275, 109] on div "Général" at bounding box center [251, 103] width 402 height 25
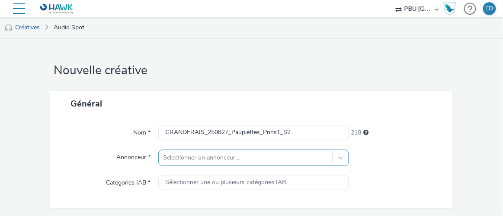
click at [233, 162] on div "Sélectionner un annonceur..." at bounding box center [253, 158] width 190 height 16
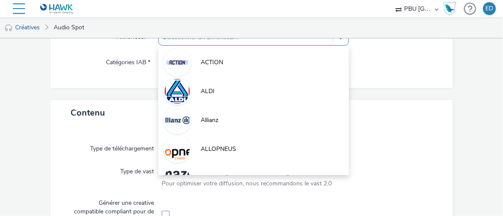
type input "GR"
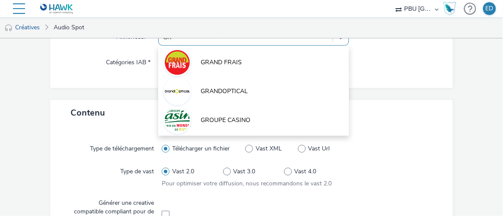
scroll to position [115, 0]
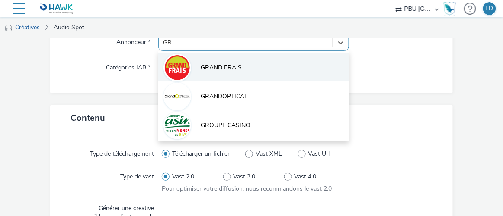
click at [214, 69] on span "GRAND FRAIS" at bounding box center [221, 68] width 41 height 9
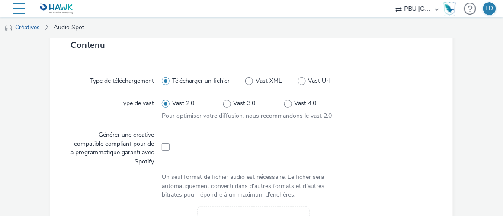
scroll to position [312, 0]
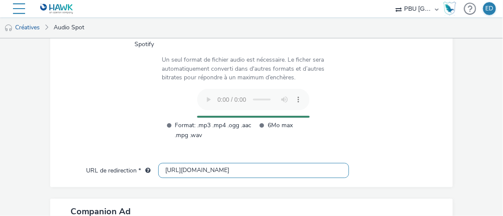
click at [175, 172] on input "[URL][DOMAIN_NAME]" at bounding box center [253, 170] width 190 height 15
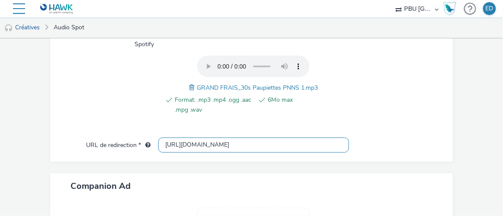
scroll to position [444, 0]
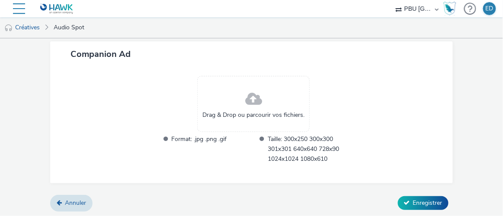
type input "[URL][DOMAIN_NAME]"
click at [307, 203] on button "Enregistrer" at bounding box center [423, 204] width 51 height 14
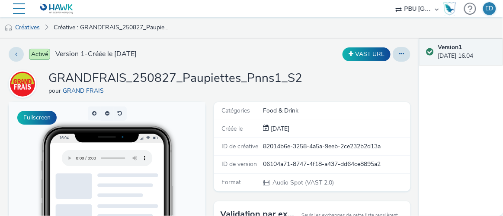
click at [27, 27] on link "Créatives" at bounding box center [22, 27] width 44 height 21
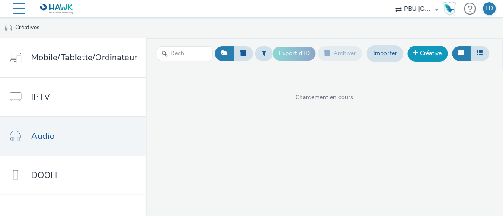
click at [307, 53] on link "Créative" at bounding box center [427, 54] width 40 height 16
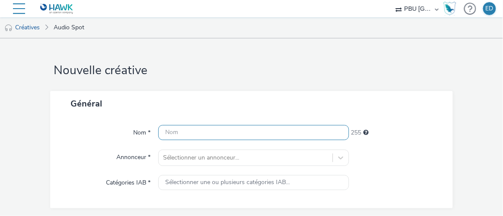
click at [188, 130] on input "text" at bounding box center [253, 132] width 190 height 15
paste input "GRANDFRAIS_250827_Paupiettes_Pnns1_S2"
click at [278, 132] on input "GRANDFRAIS_250827_Paupiettes_Pnns1_S2" at bounding box center [253, 132] width 190 height 15
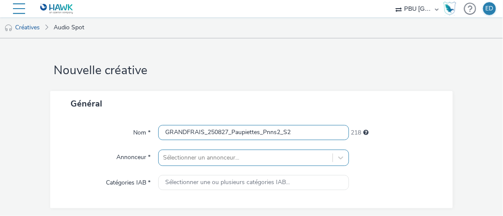
type input "GRANDFRAIS_250827_Paupiettes_Pnns2_S2"
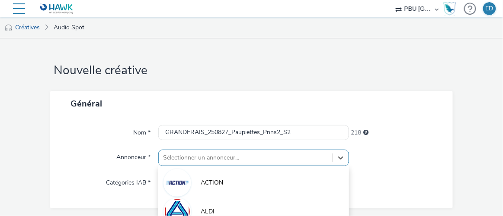
click at [242, 159] on div "option ALLOPNEUS focused, 4 of 10. 10 results available. Use Up and Down to cho…" at bounding box center [253, 158] width 190 height 16
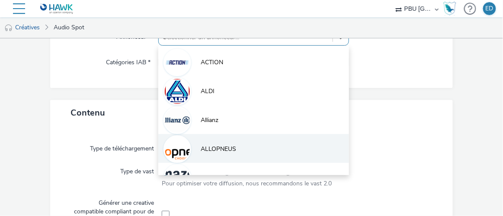
type input "GR"
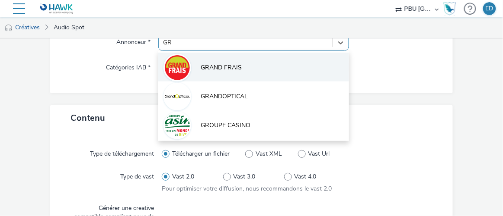
click at [182, 66] on img at bounding box center [177, 67] width 25 height 25
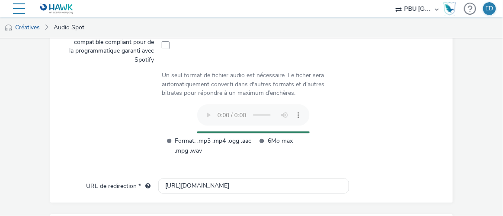
scroll to position [390, 0]
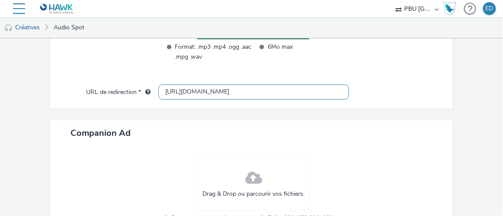
click at [172, 93] on input "[URL][DOMAIN_NAME]" at bounding box center [253, 92] width 190 height 15
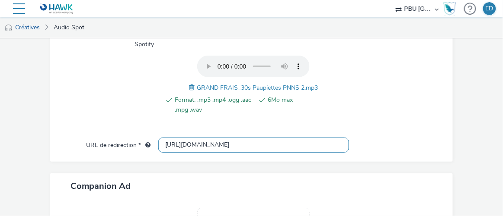
scroll to position [444, 0]
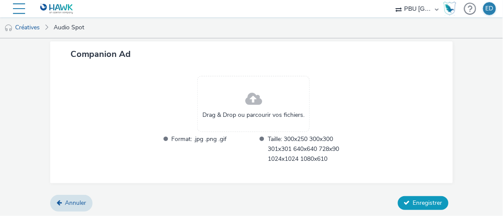
type input "[URL][DOMAIN_NAME]"
click at [307, 200] on icon at bounding box center [407, 203] width 6 height 6
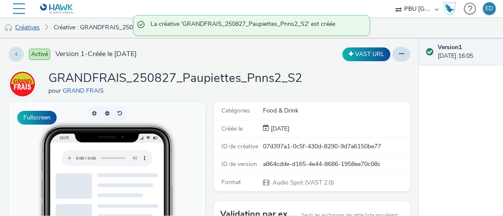
click at [30, 29] on link "Créatives" at bounding box center [22, 27] width 44 height 21
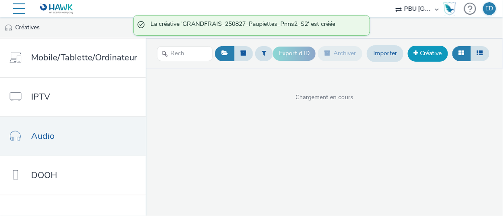
click at [307, 56] on link "Créative" at bounding box center [427, 54] width 40 height 16
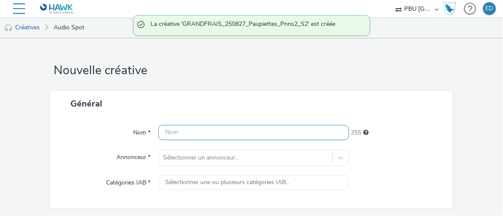
click at [196, 128] on input "text" at bounding box center [253, 132] width 190 height 15
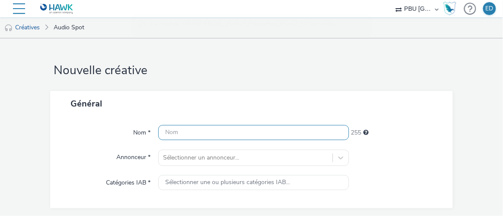
paste input "GRANDFRAIS_250827_Paupiettes_Pnns1_S2"
click at [279, 132] on input "GRANDFRAIS_250827_Paupiettes_Pnns1_S2" at bounding box center [253, 132] width 190 height 15
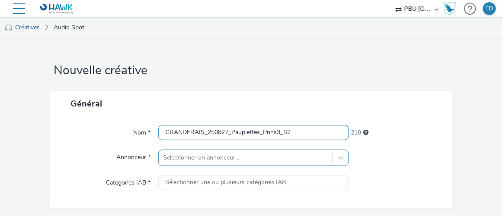
type input "GRANDFRAIS_250827_Paupiettes_Pnns3_S2"
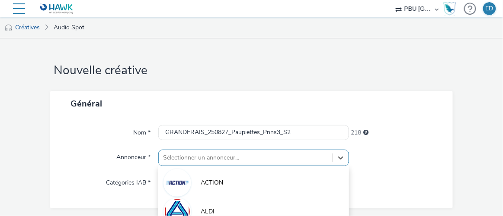
click at [172, 156] on div "option ALLOPNEUS focused, 4 of 10. 10 results available. Use Up and Down to cho…" at bounding box center [253, 158] width 190 height 16
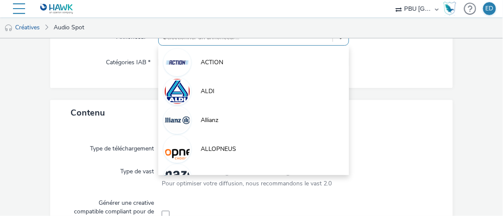
type input "GR"
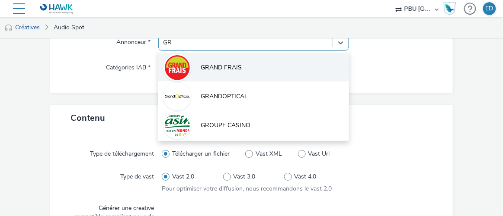
click at [211, 70] on span "GRAND FRAIS" at bounding box center [221, 68] width 41 height 9
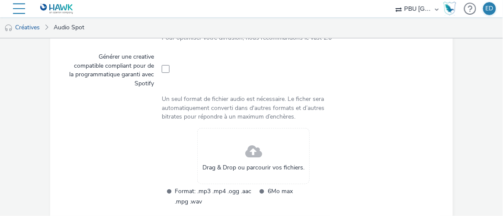
scroll to position [312, 0]
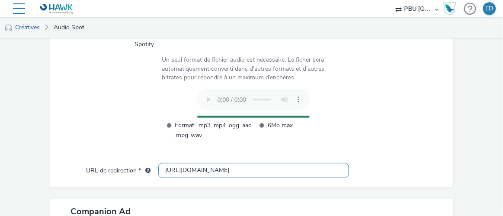
click at [170, 172] on input "[URL][DOMAIN_NAME]" at bounding box center [253, 170] width 190 height 15
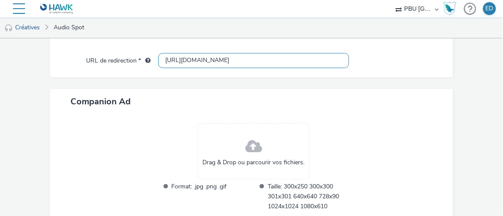
scroll to position [444, 0]
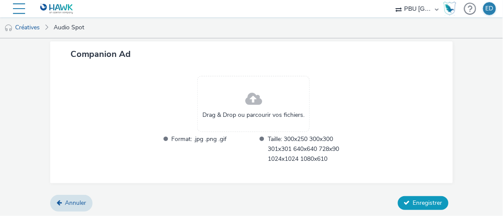
type input "[URL][DOMAIN_NAME]"
click at [307, 205] on span "Enregistrer" at bounding box center [427, 203] width 29 height 8
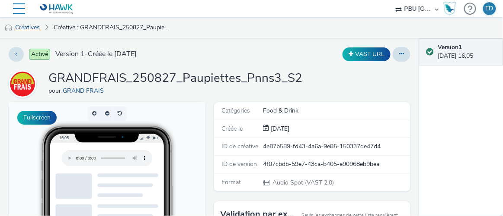
click at [37, 27] on link "Créatives" at bounding box center [22, 27] width 44 height 21
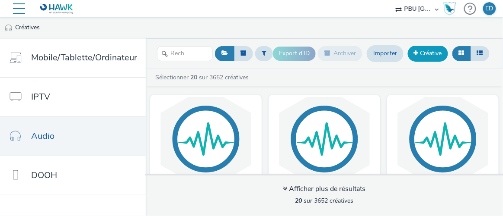
click at [307, 54] on link "Créative" at bounding box center [427, 54] width 40 height 16
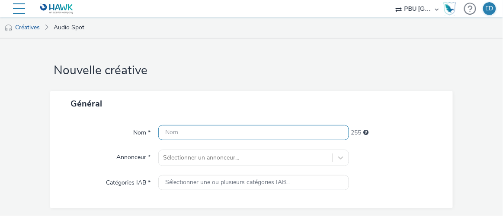
click at [197, 137] on input "text" at bounding box center [253, 132] width 190 height 15
paste input "GRANDFRAIS_250827_Paupiettes_Pnns1_S2"
drag, startPoint x: 258, startPoint y: 134, endPoint x: 229, endPoint y: 137, distance: 29.1
click at [229, 137] on input "GRANDFRAIS_250827_Paupiettes_Pnns1_S2" at bounding box center [253, 132] width 190 height 15
type input "GRANDFRAIS_250827_PulpeTomates_Pnns1_S2"
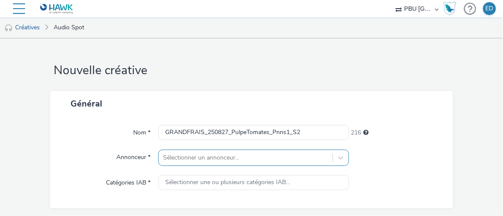
click at [222, 153] on div "Sélectionner un annonceur..." at bounding box center [253, 158] width 190 height 16
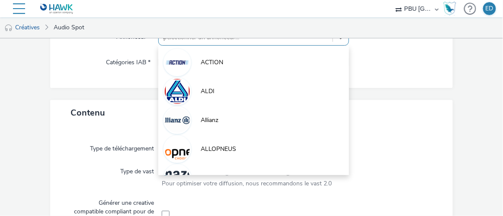
type input "gr"
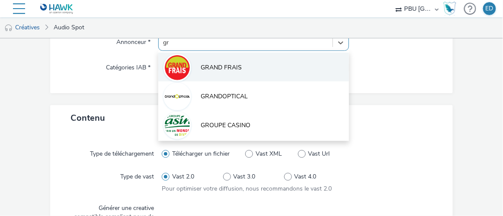
click at [214, 62] on li "GRAND FRAIS" at bounding box center [253, 67] width 190 height 29
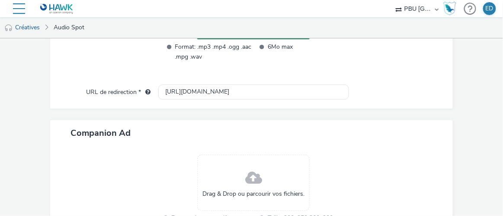
scroll to position [390, 0]
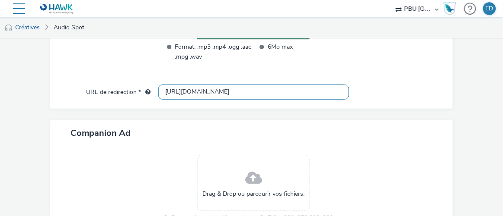
click at [172, 92] on input "[URL][DOMAIN_NAME]" at bounding box center [253, 92] width 190 height 15
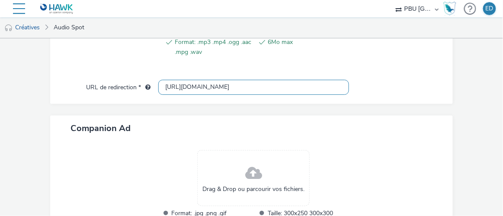
scroll to position [444, 0]
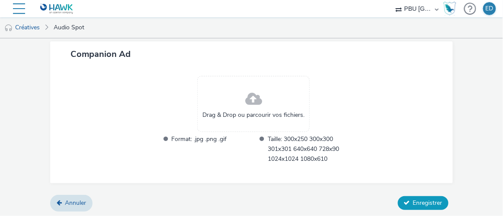
type input "[URL][DOMAIN_NAME]"
click at [307, 201] on span "Enregistrer" at bounding box center [427, 203] width 29 height 8
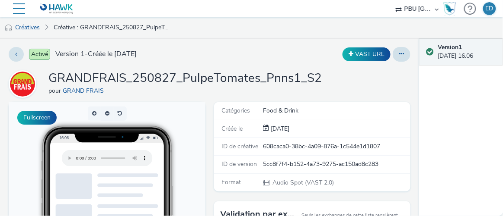
click at [34, 31] on link "Créatives" at bounding box center [22, 27] width 44 height 21
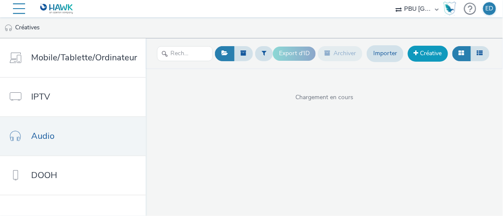
click at [307, 57] on link "Créative" at bounding box center [427, 54] width 40 height 16
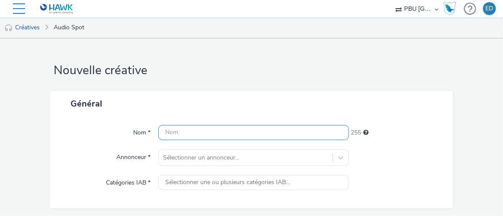
click at [211, 137] on input "text" at bounding box center [253, 132] width 190 height 15
paste input "GRANDFRAIS_250827_Paupiettes_Pnns1_S2"
drag, startPoint x: 258, startPoint y: 132, endPoint x: 231, endPoint y: 137, distance: 27.8
click at [231, 137] on input "GRANDFRAIS_250827_Paupiettes_Pnns1_S2" at bounding box center [253, 132] width 190 height 15
click at [264, 131] on input "GRANDFRAIS_250827_PupleTomates_Pnns1_S2" at bounding box center [253, 132] width 190 height 15
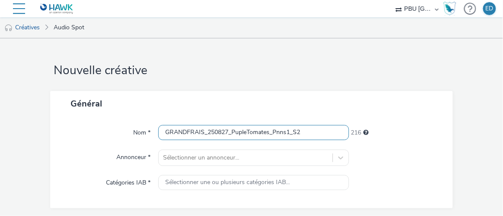
click at [264, 131] on input "GRANDFRAIS_250827_PupleTomates_Pnns1_S2" at bounding box center [253, 132] width 190 height 15
click at [288, 131] on input "GRANDFRAIS_250827_PupleTomates_Pnns1_S2" at bounding box center [253, 132] width 190 height 15
type input "GRANDFRAIS_250827_PupleTomates_Pnns2_S2"
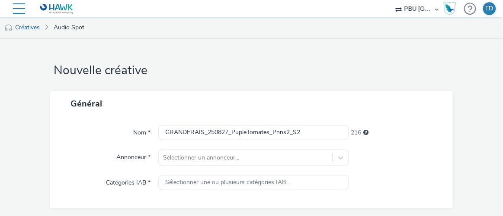
click at [245, 168] on div "Nom * GRANDFRAIS_250827_PupleTomates_Pnns2_S2 216 Annonceur * Sélectionner un a…" at bounding box center [251, 163] width 402 height 92
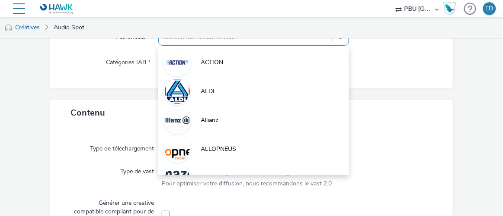
click at [244, 46] on div "option AMAZON focused, 5 of 10. 10 results available. Use Up and Down to choose…" at bounding box center [253, 37] width 190 height 16
type input "GR"
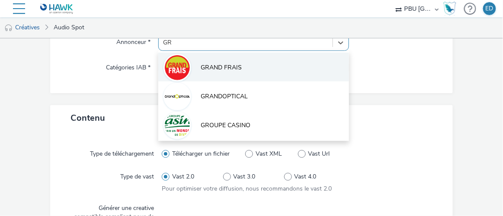
click at [220, 67] on span "GRAND FRAIS" at bounding box center [221, 68] width 41 height 9
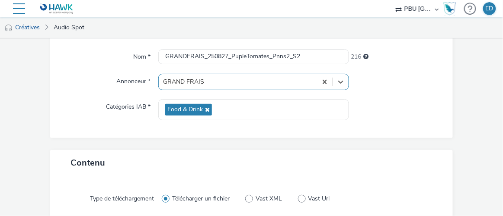
scroll to position [0, 0]
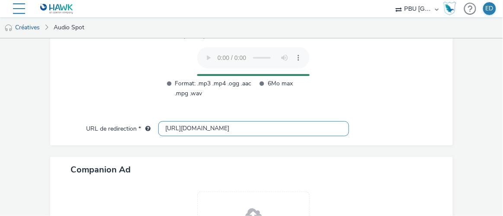
click at [172, 130] on input "[URL][DOMAIN_NAME]" at bounding box center [253, 128] width 190 height 15
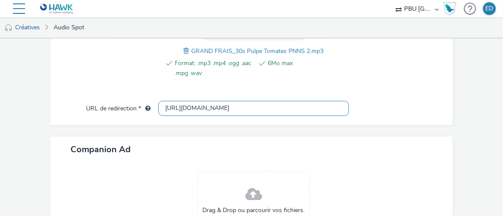
scroll to position [444, 0]
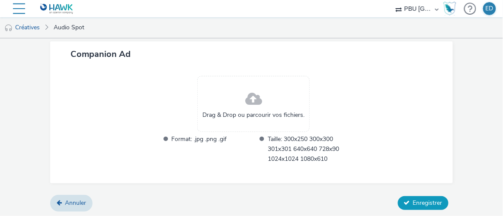
type input "[URL][DOMAIN_NAME]"
click at [307, 202] on span "Enregistrer" at bounding box center [427, 203] width 29 height 8
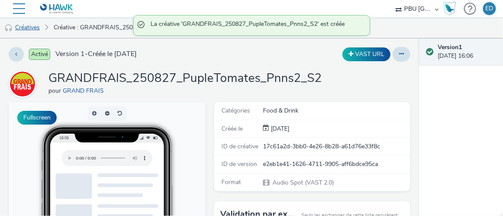
click at [36, 23] on link "Créatives" at bounding box center [22, 27] width 44 height 21
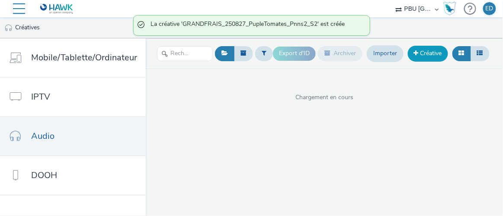
click at [307, 52] on span at bounding box center [416, 53] width 5 height 6
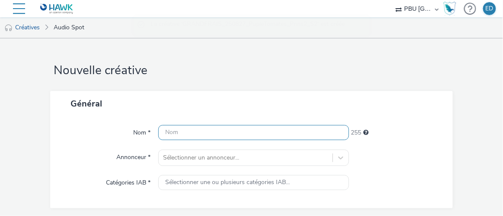
click at [241, 134] on input "text" at bounding box center [253, 132] width 190 height 15
paste input "GRANDFRAIS_250827_PupleTomates_Pnns1_S2"
click at [286, 136] on input "GRANDFRAIS_250827_PupleTomates_Pnns1_S2" at bounding box center [253, 132] width 190 height 15
type input "GRANDFRAIS_250827_PupleTomates_Pnns3_S2"
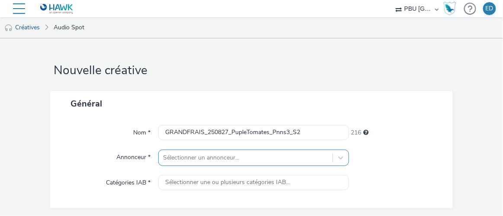
click at [181, 161] on div "Sélectionner un annonceur..." at bounding box center [253, 158] width 190 height 16
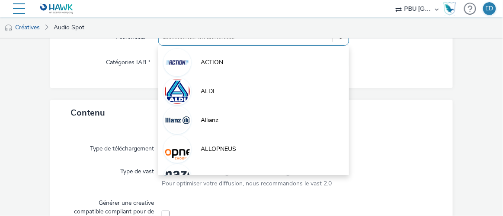
type input "GR"
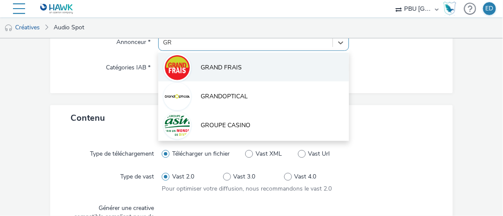
click at [236, 74] on li "GRAND FRAIS" at bounding box center [253, 67] width 190 height 29
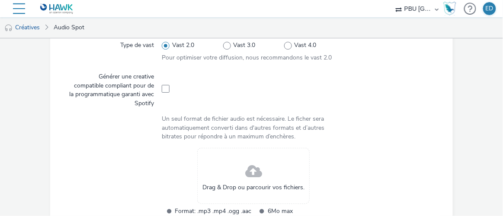
scroll to position [272, 0]
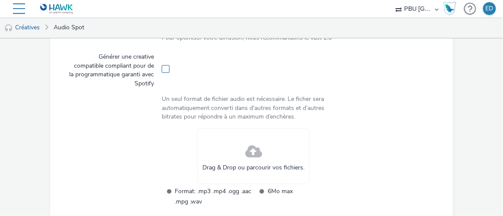
click at [162, 69] on span at bounding box center [166, 69] width 8 height 8
click at [163, 69] on span at bounding box center [166, 69] width 8 height 8
checkbox input "false"
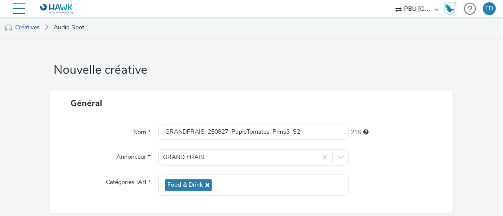
scroll to position [0, 0]
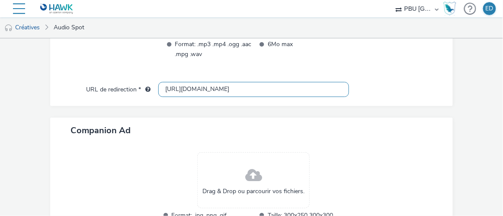
click at [173, 82] on input "[URL][DOMAIN_NAME]" at bounding box center [253, 89] width 190 height 15
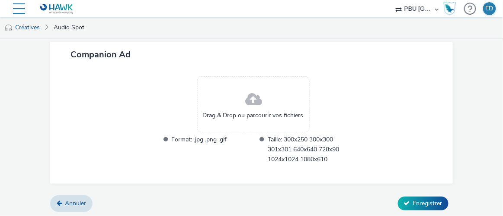
scroll to position [444, 0]
type input "[URL][DOMAIN_NAME]"
click at [307, 201] on span "Enregistrer" at bounding box center [427, 203] width 29 height 8
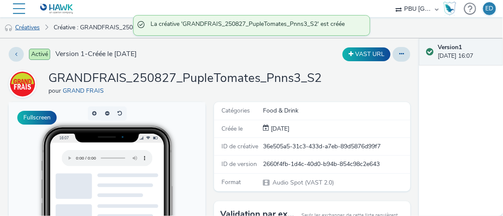
click at [24, 24] on link "Créatives" at bounding box center [22, 27] width 44 height 21
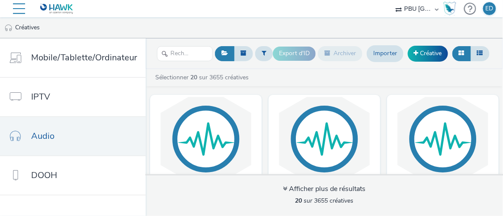
click at [19, 7] on div at bounding box center [19, 8] width 12 height 17
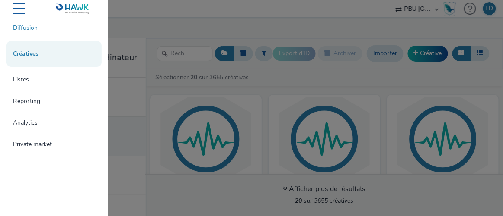
click at [30, 24] on link "Diffusion" at bounding box center [53, 27] width 95 height 17
